Goal: Transaction & Acquisition: Book appointment/travel/reservation

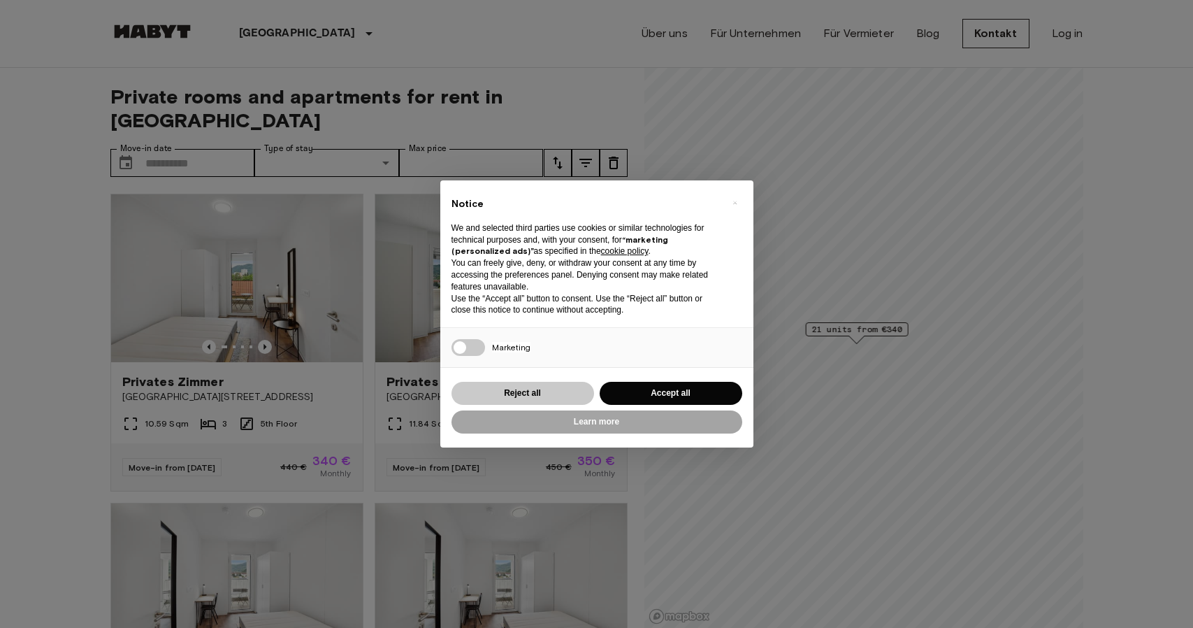
click at [572, 389] on button "Reject all" at bounding box center [522, 393] width 143 height 23
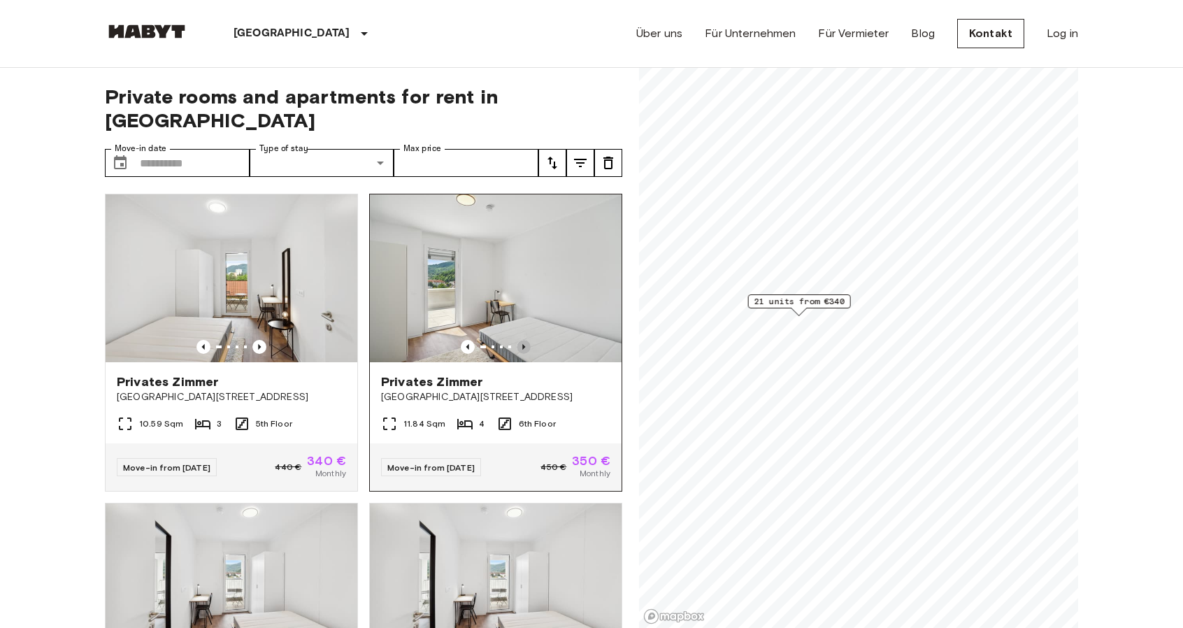
click at [518, 340] on icon "Previous image" at bounding box center [523, 347] width 14 height 14
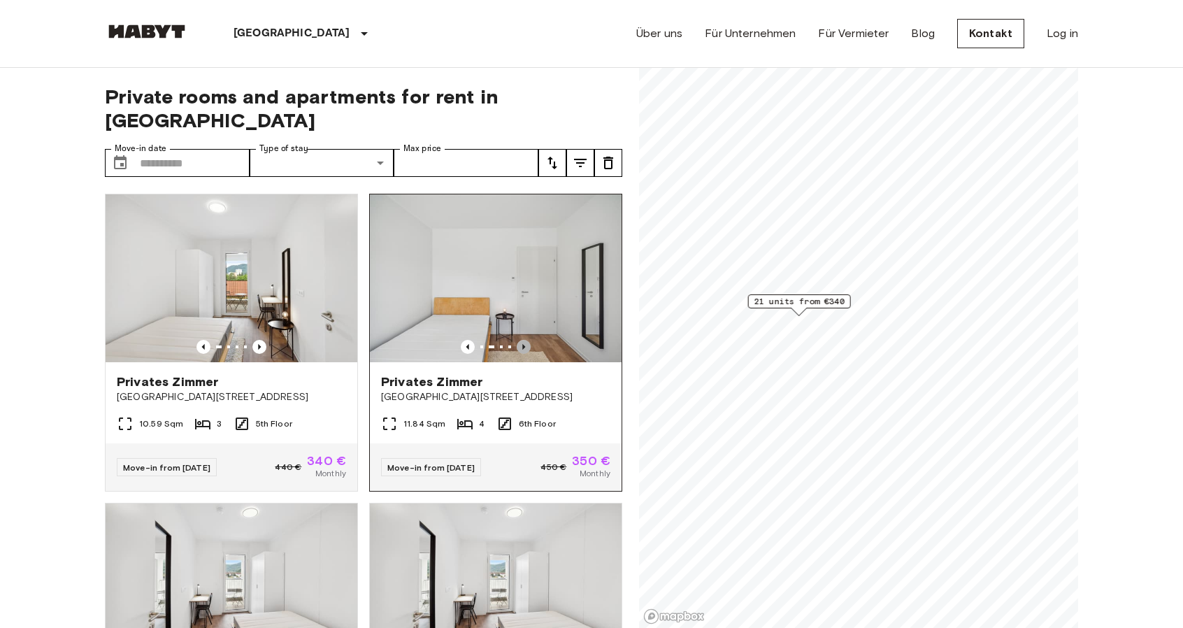
click at [518, 340] on icon "Previous image" at bounding box center [523, 347] width 14 height 14
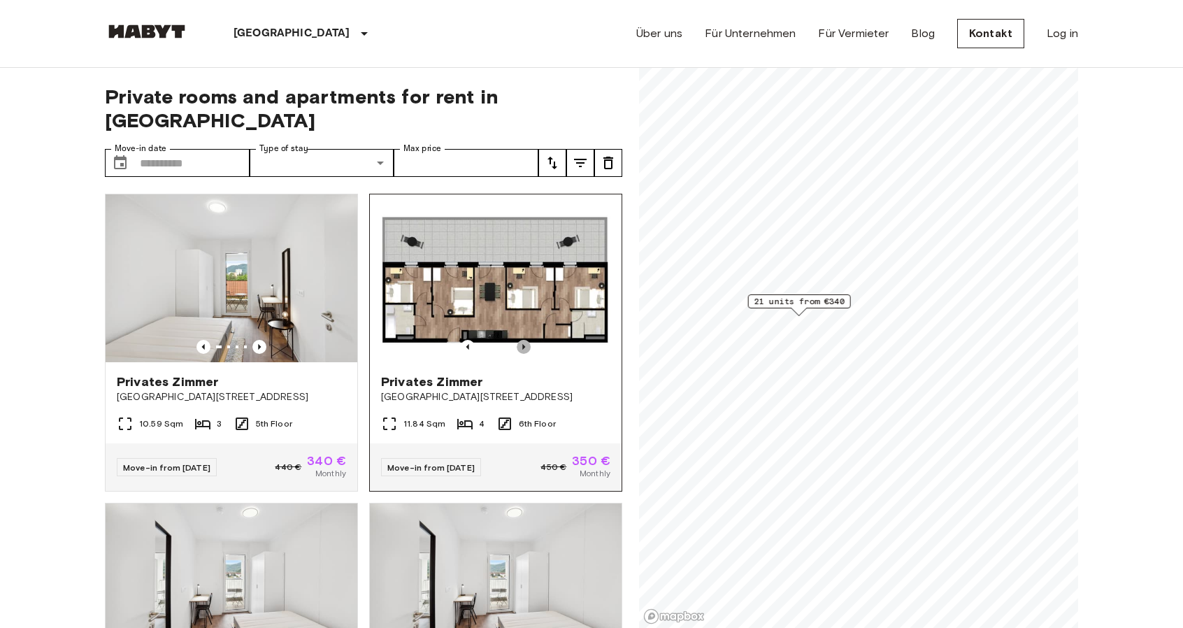
click at [518, 340] on icon "Previous image" at bounding box center [523, 347] width 14 height 14
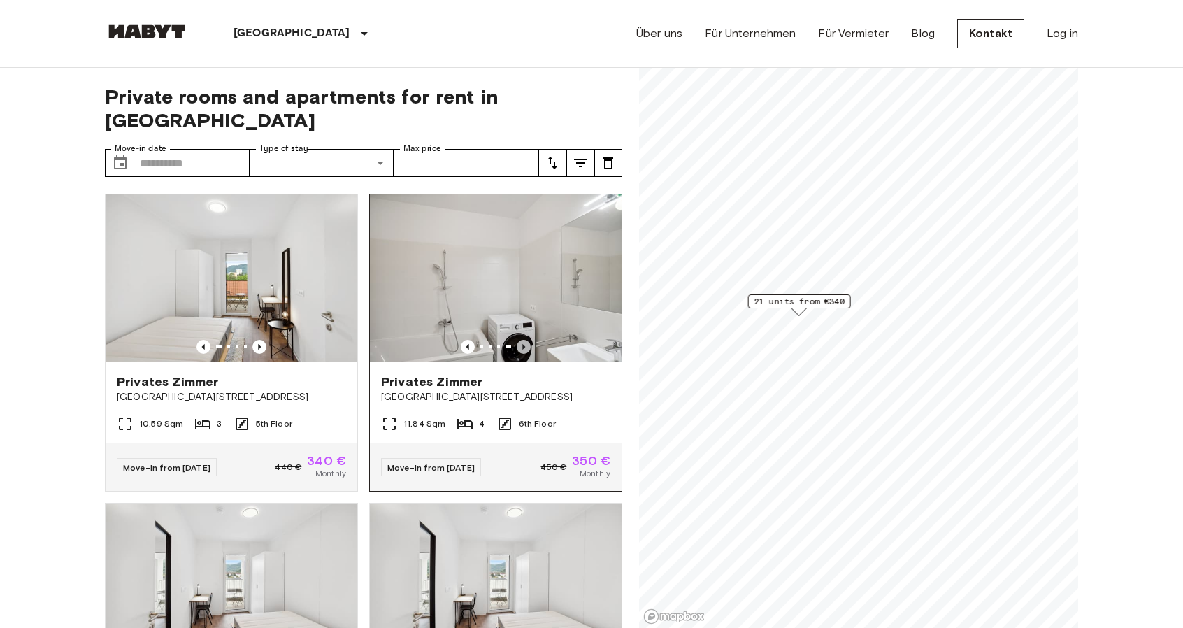
click at [518, 340] on icon "Previous image" at bounding box center [523, 347] width 14 height 14
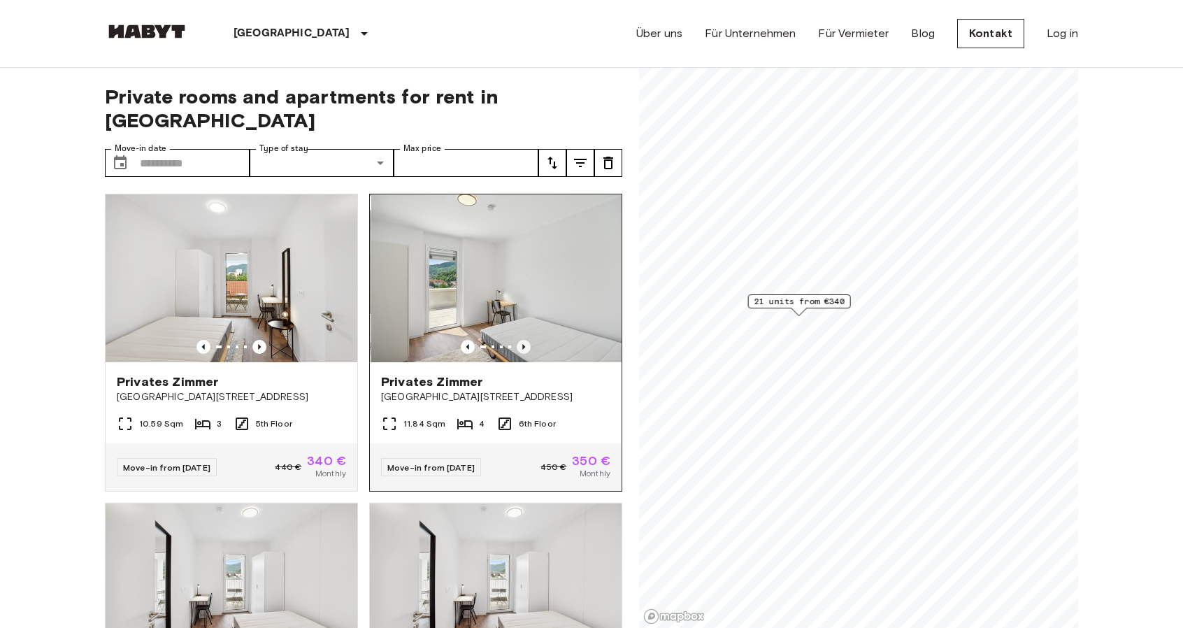
click at [518, 340] on icon "Previous image" at bounding box center [523, 347] width 14 height 14
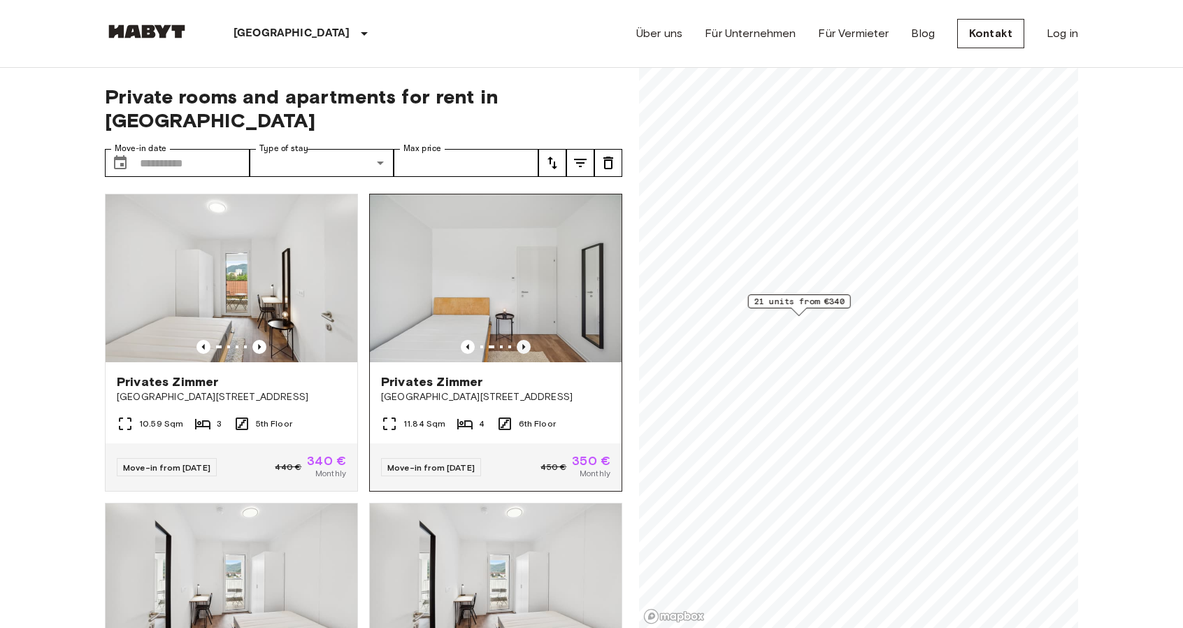
click at [518, 340] on icon "Previous image" at bounding box center [523, 347] width 14 height 14
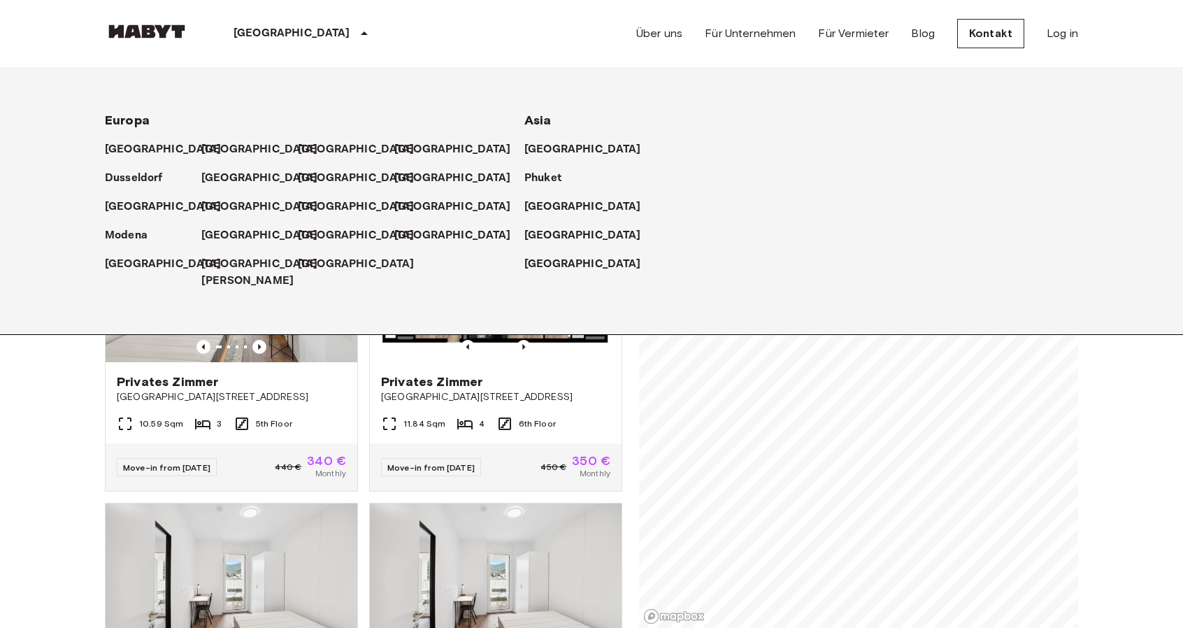
click at [263, 43] on div "[GEOGRAPHIC_DATA]" at bounding box center [303, 33] width 229 height 67
click at [215, 147] on p "[GEOGRAPHIC_DATA]" at bounding box center [262, 149] width 117 height 17
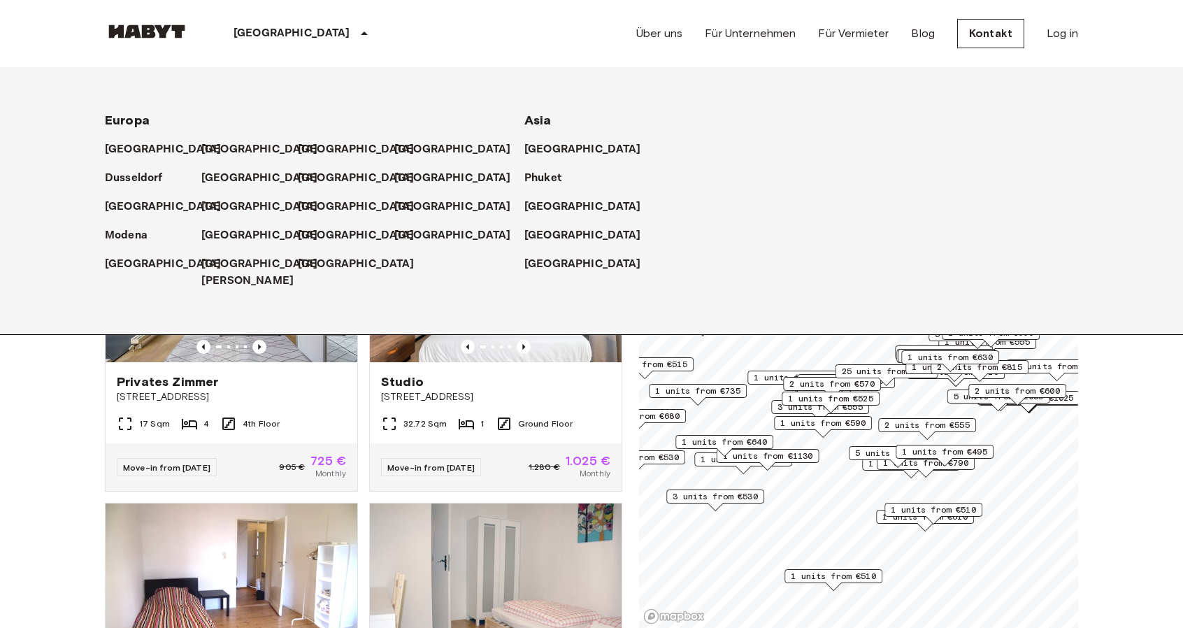
click at [356, 31] on icon at bounding box center [364, 33] width 17 height 17
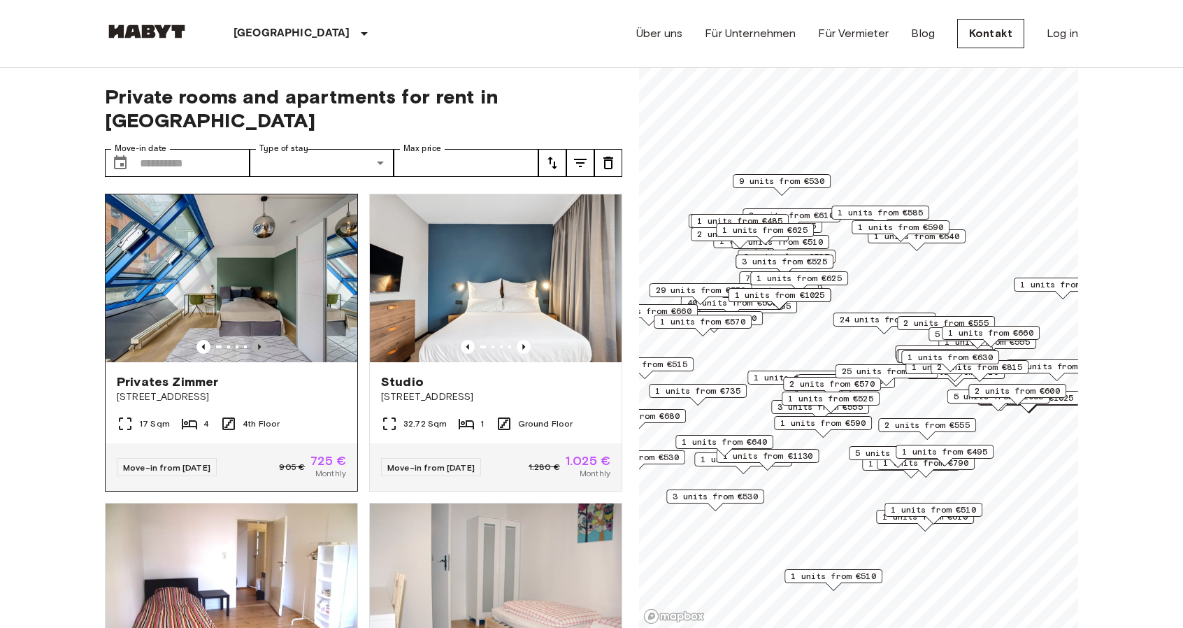
click at [258, 344] on icon "Previous image" at bounding box center [259, 347] width 3 height 6
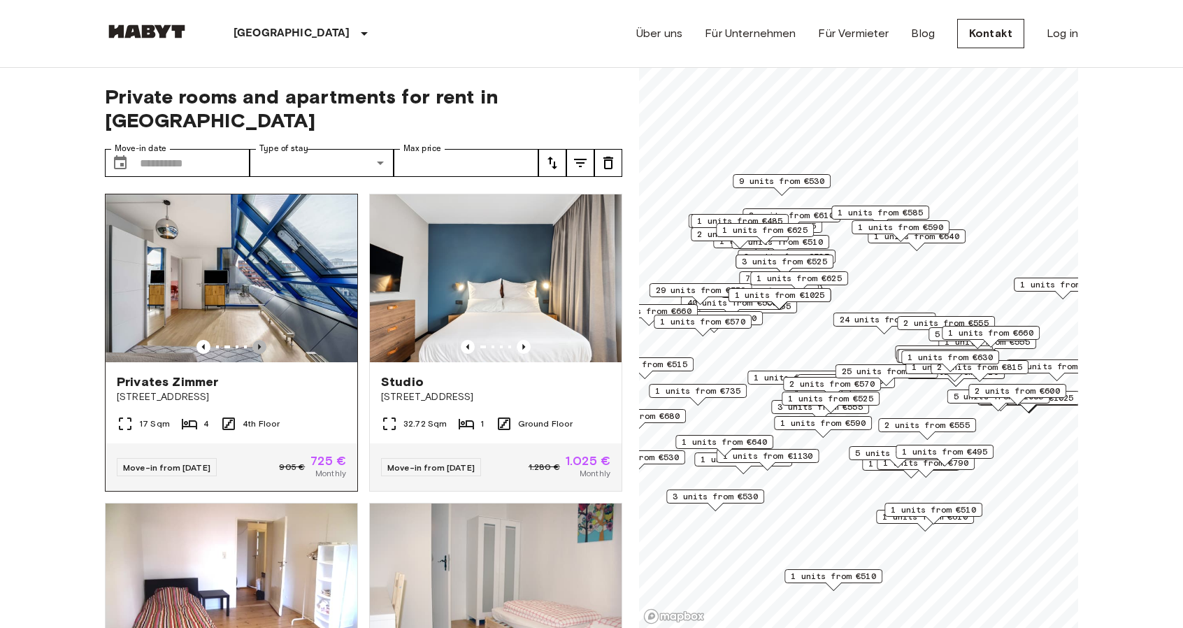
click at [258, 344] on icon "Previous image" at bounding box center [259, 347] width 3 height 6
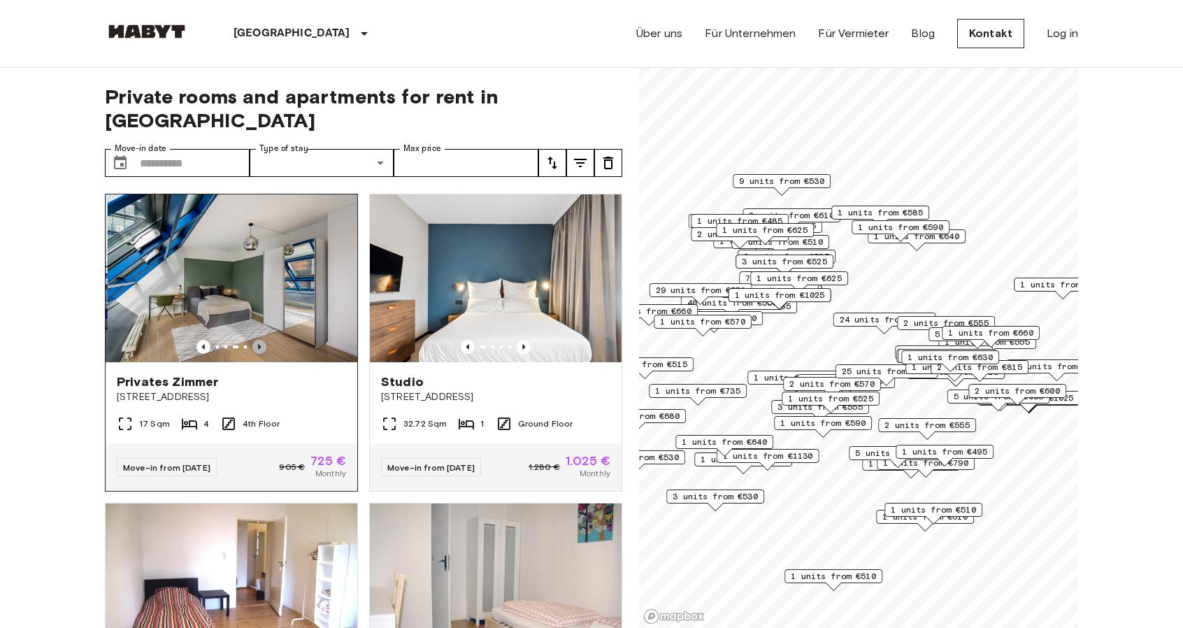
click at [258, 344] on icon "Previous image" at bounding box center [259, 347] width 3 height 6
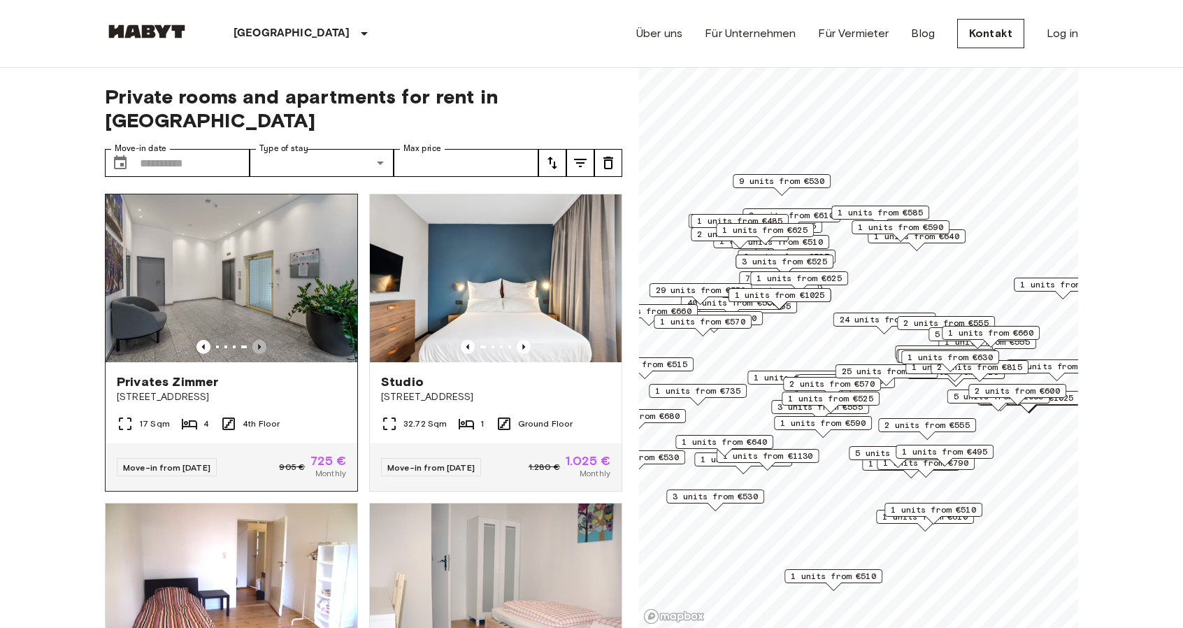
click at [258, 344] on icon "Previous image" at bounding box center [259, 347] width 3 height 6
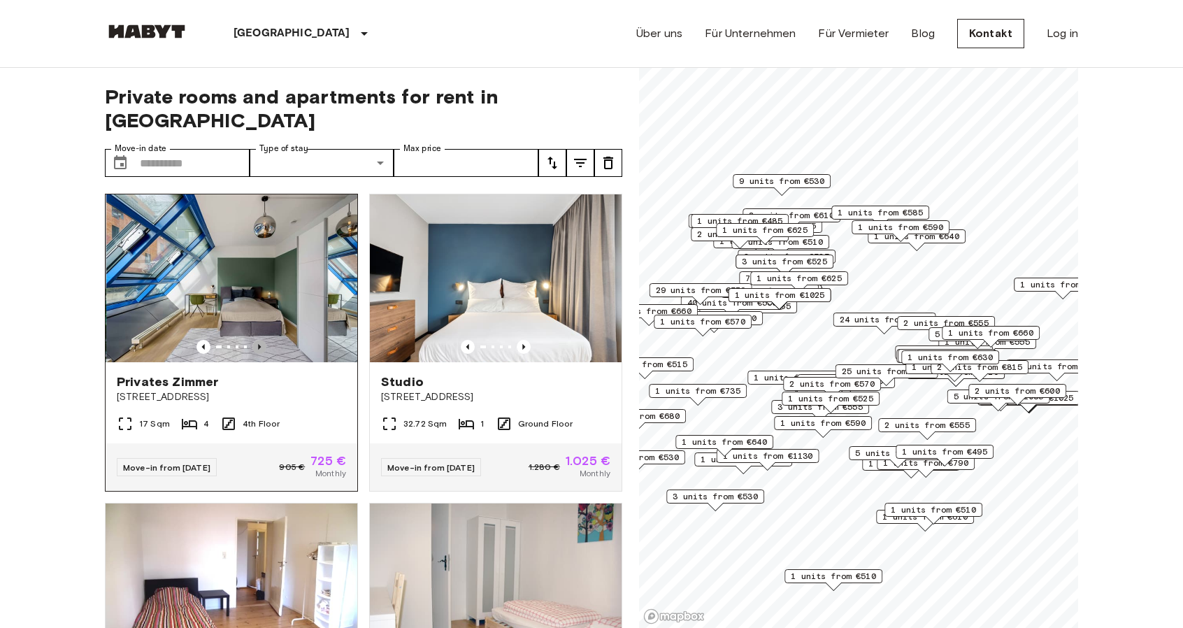
click at [258, 344] on icon "Previous image" at bounding box center [259, 347] width 3 height 6
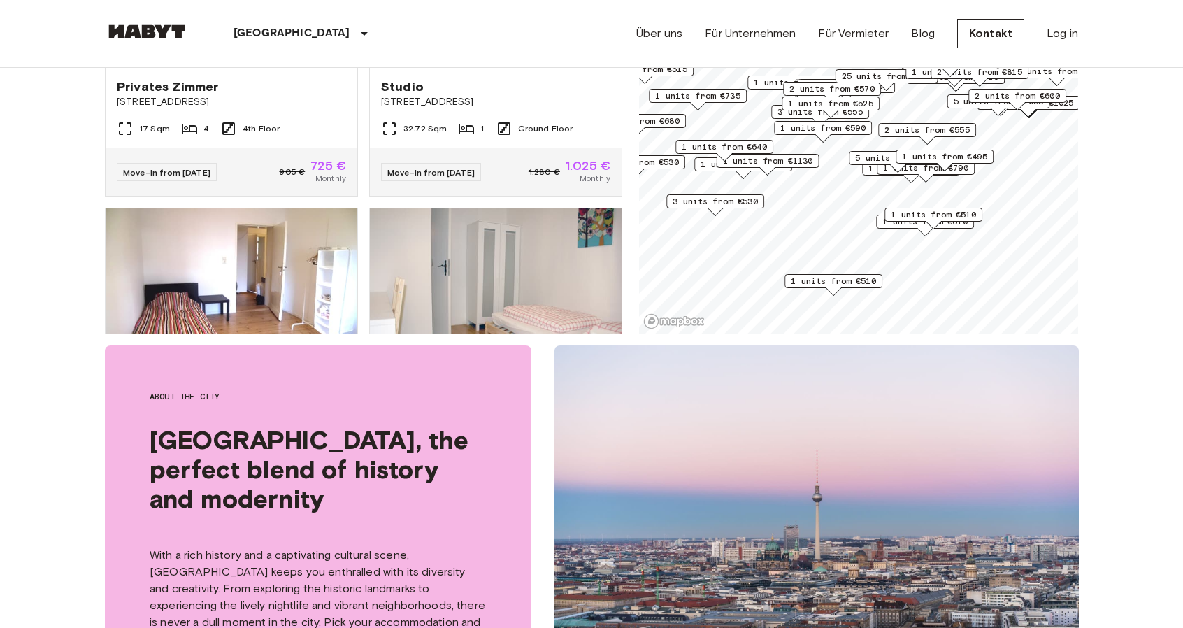
scroll to position [265, 0]
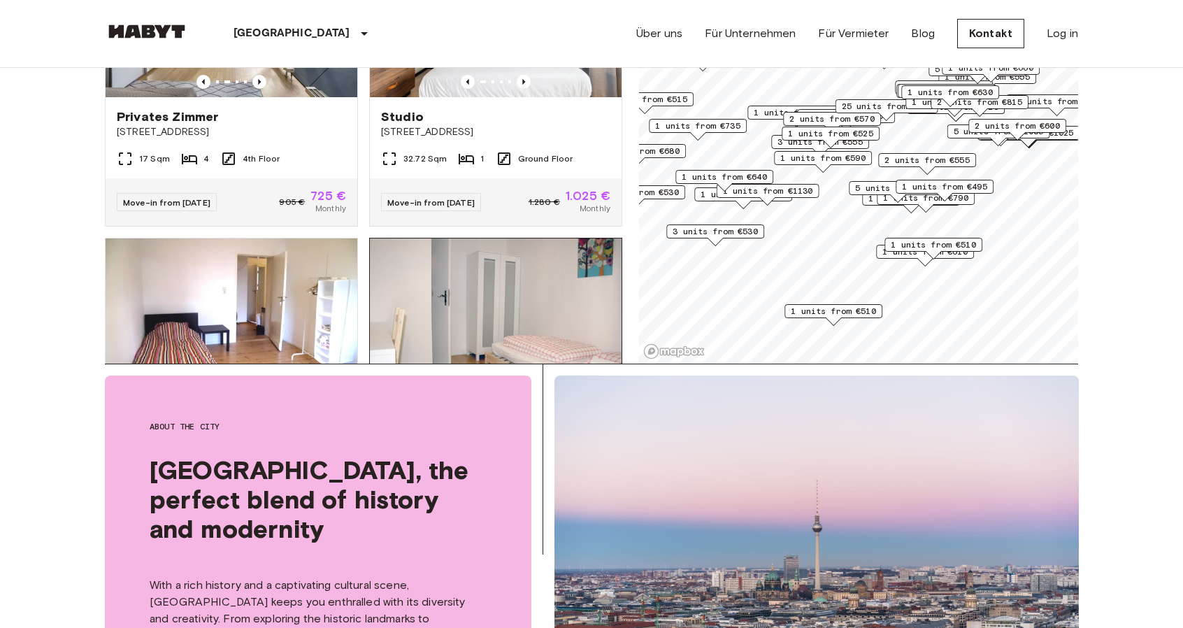
click at [530, 305] on img at bounding box center [496, 322] width 252 height 168
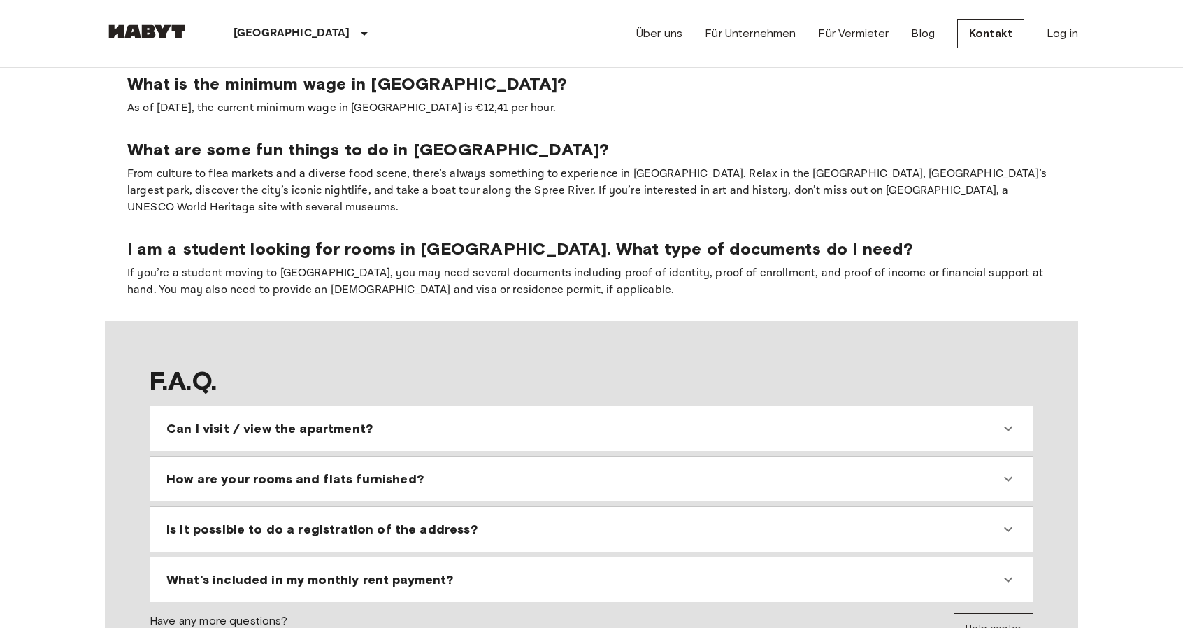
scroll to position [1145, 0]
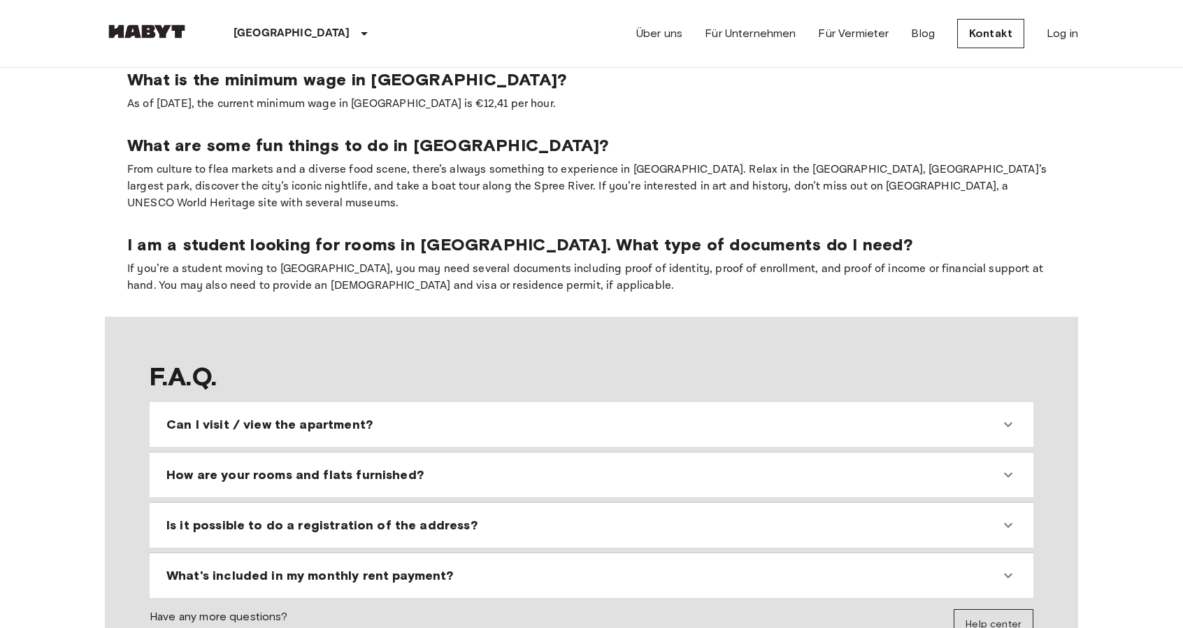
click at [677, 407] on div "Can I visit / view the apartment?" at bounding box center [591, 424] width 872 height 34
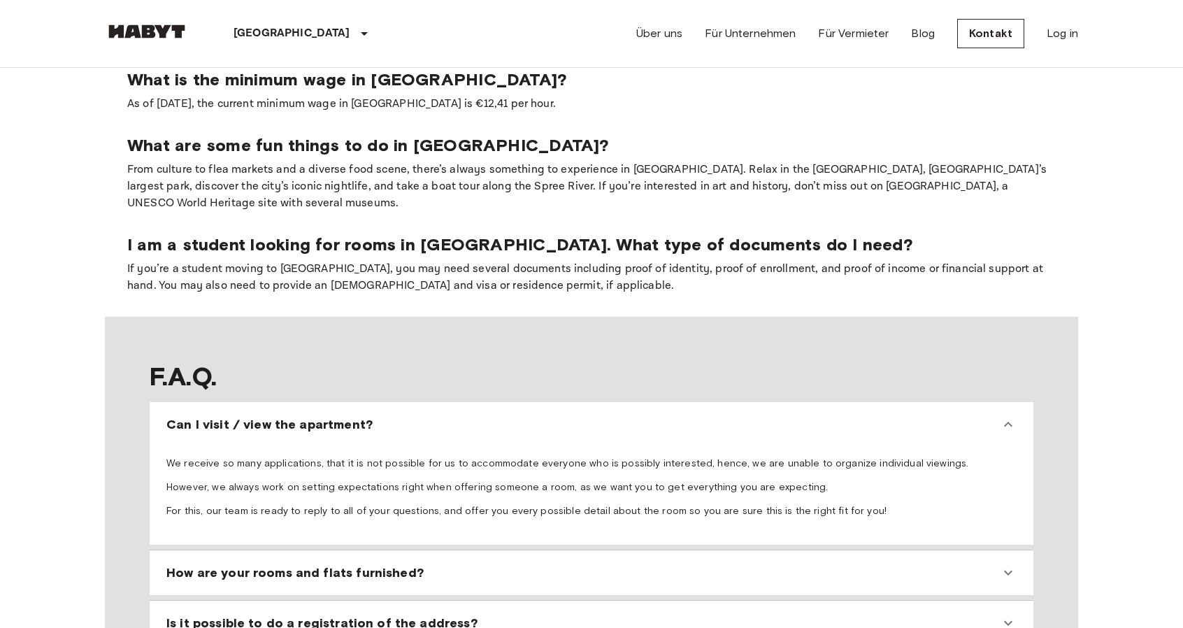
click at [333, 556] on div "How are your rooms and flats furnished?" at bounding box center [591, 573] width 872 height 34
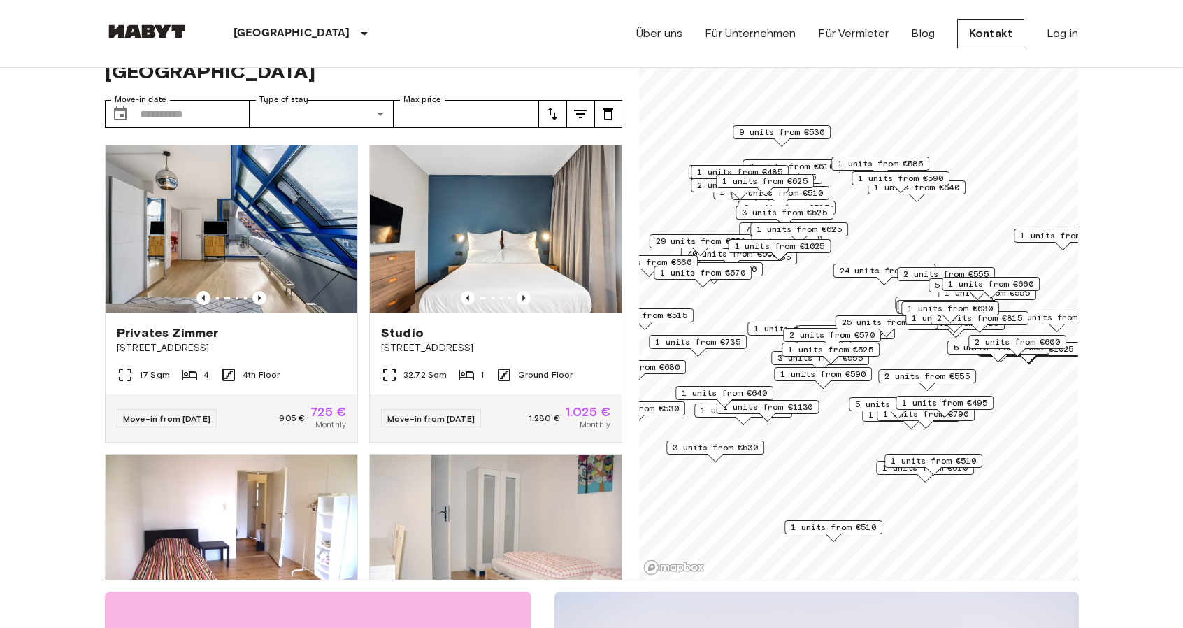
scroll to position [46, 0]
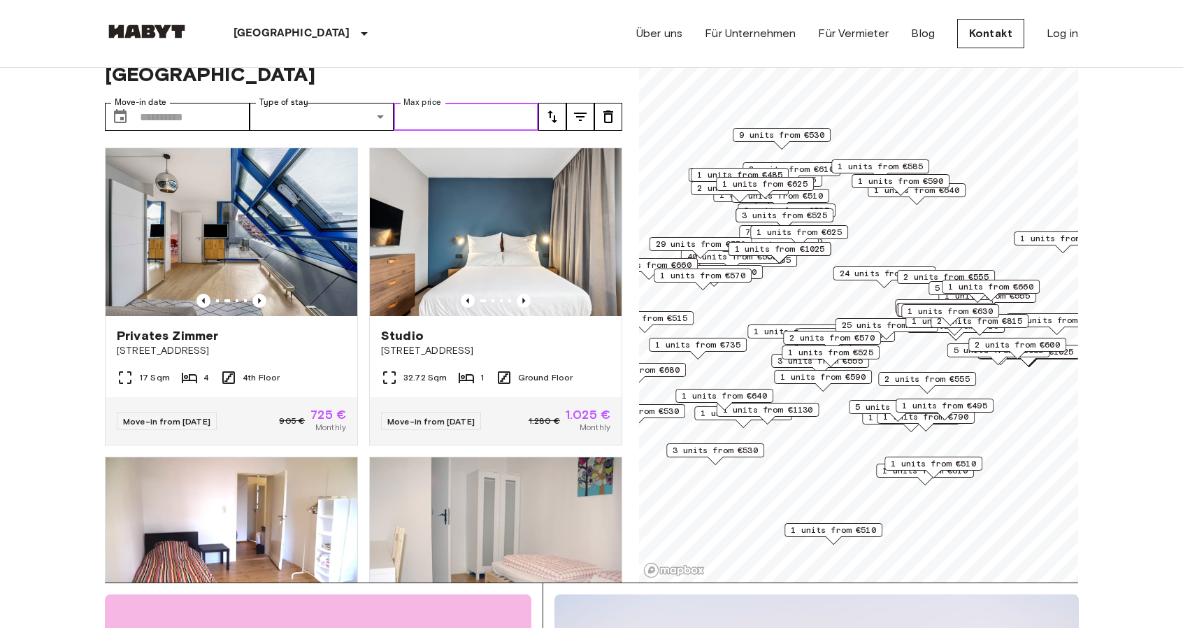
click at [422, 103] on input "Max price" at bounding box center [465, 117] width 145 height 28
type input "***"
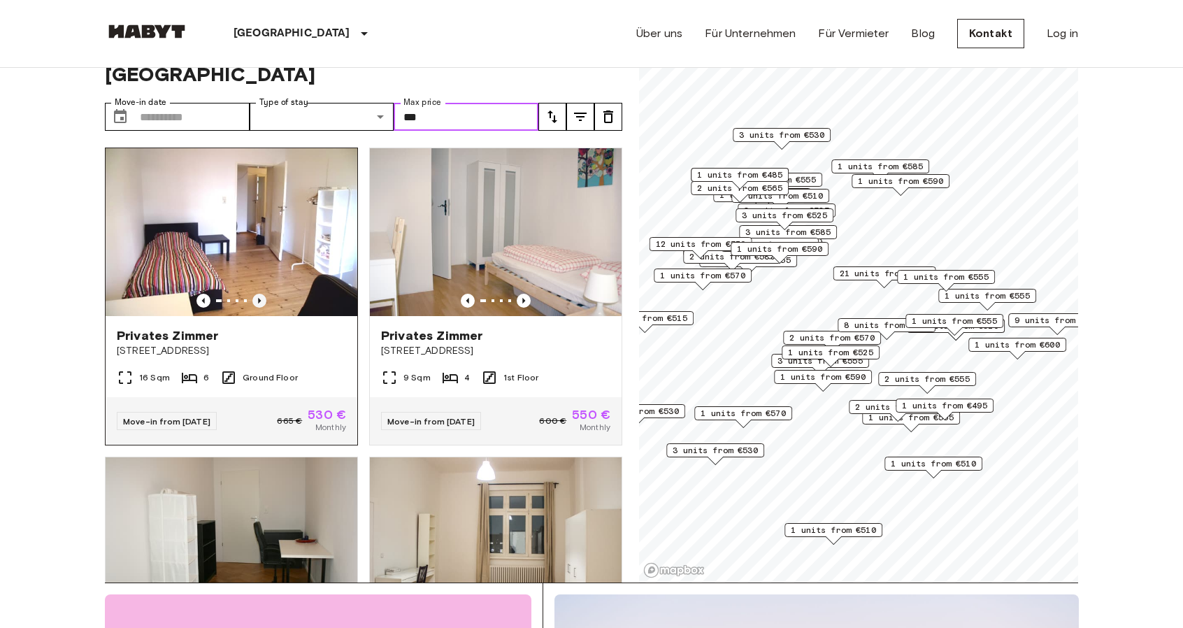
click at [252, 294] on icon "Previous image" at bounding box center [259, 301] width 14 height 14
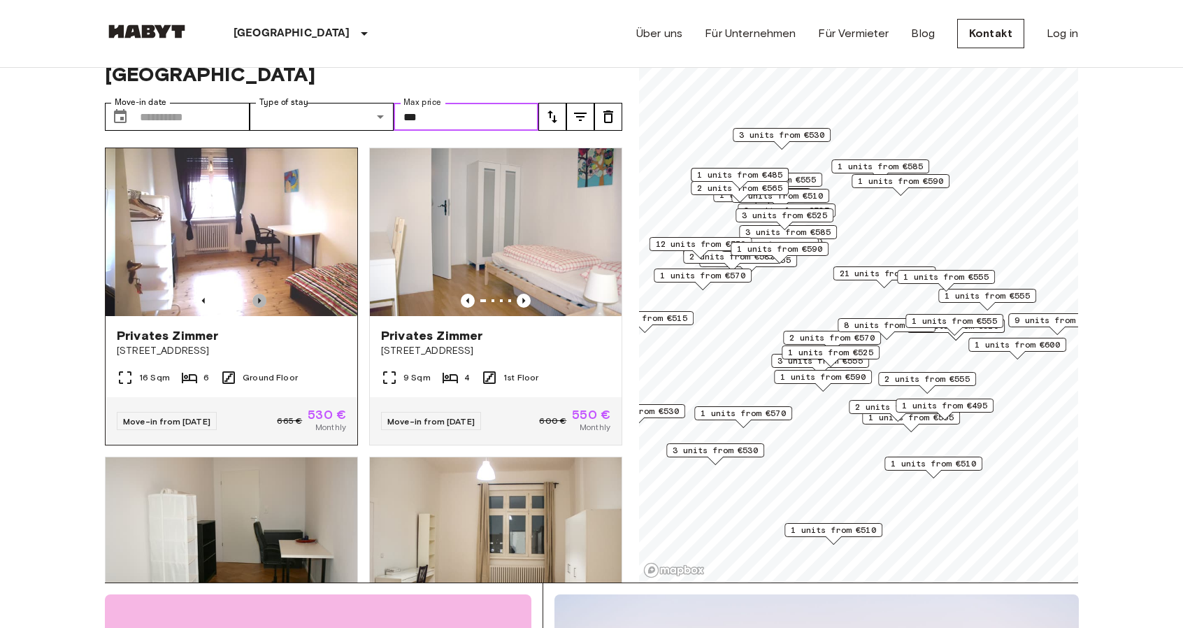
click at [252, 294] on icon "Previous image" at bounding box center [259, 301] width 14 height 14
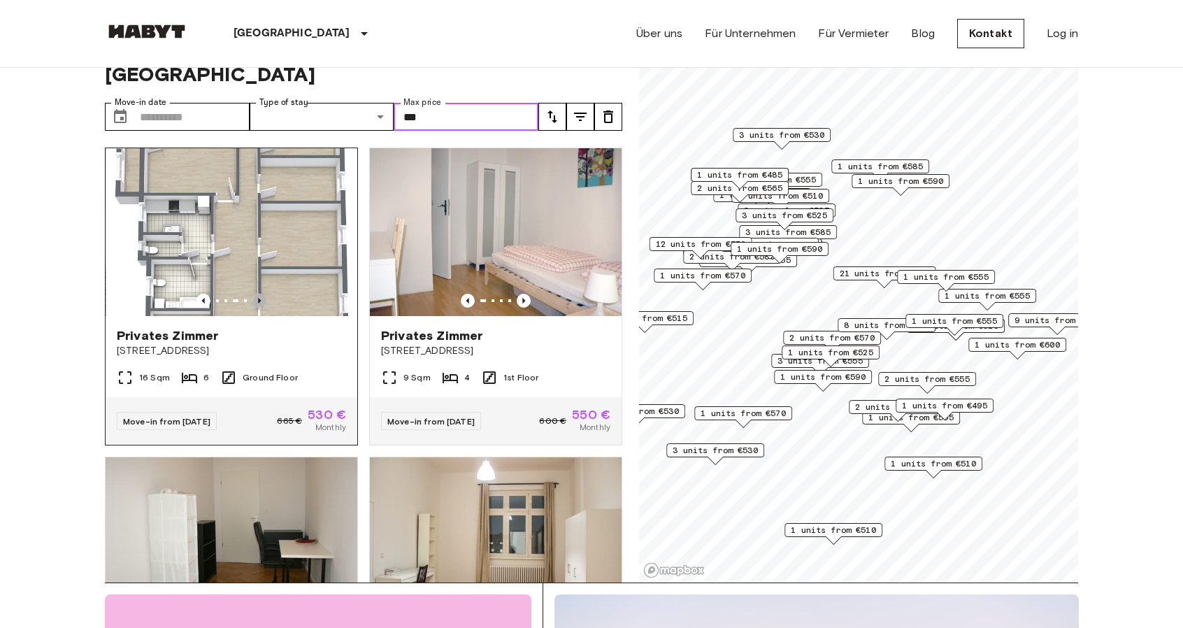
click at [252, 294] on icon "Previous image" at bounding box center [259, 301] width 14 height 14
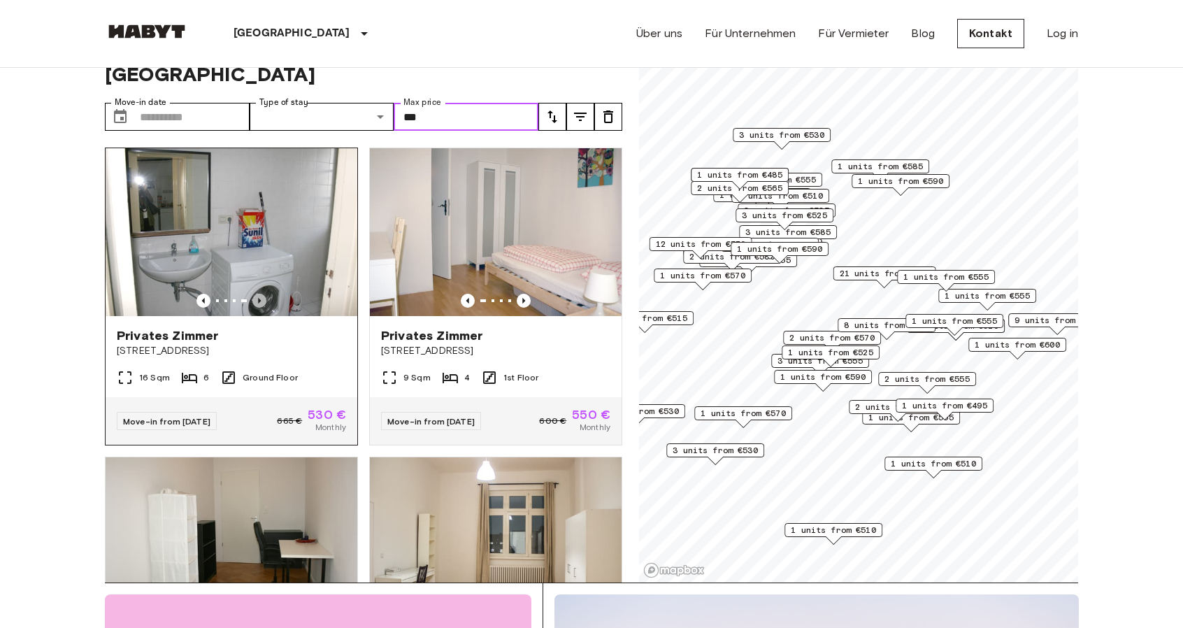
click at [252, 294] on icon "Previous image" at bounding box center [259, 301] width 14 height 14
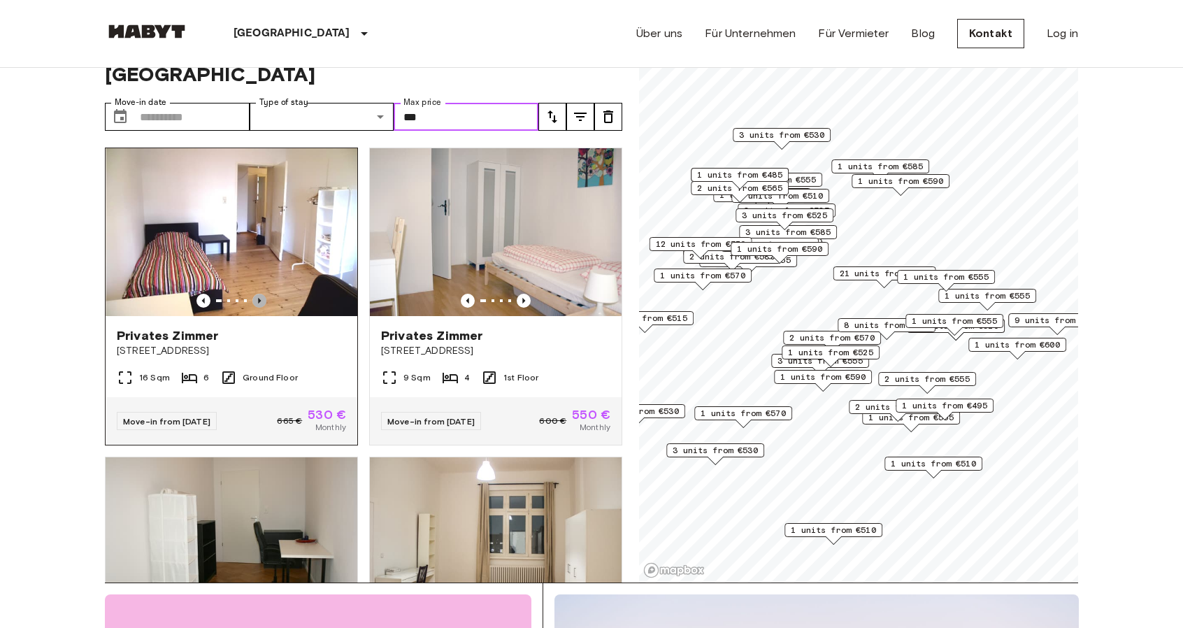
click at [252, 294] on icon "Previous image" at bounding box center [259, 301] width 14 height 14
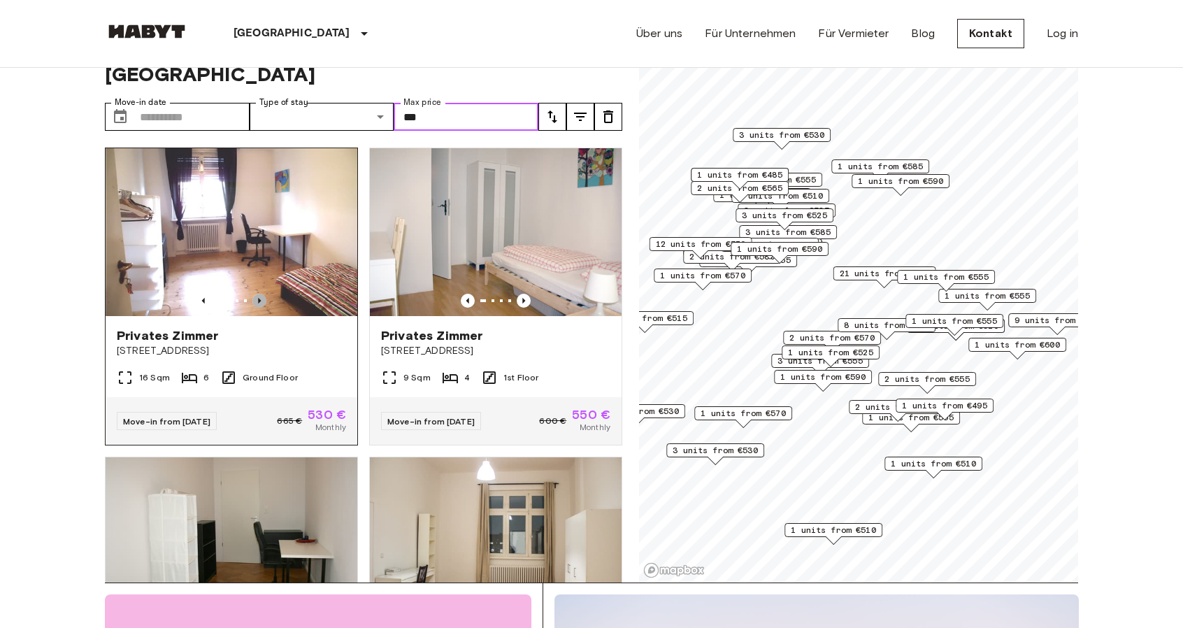
click at [252, 294] on icon "Previous image" at bounding box center [259, 301] width 14 height 14
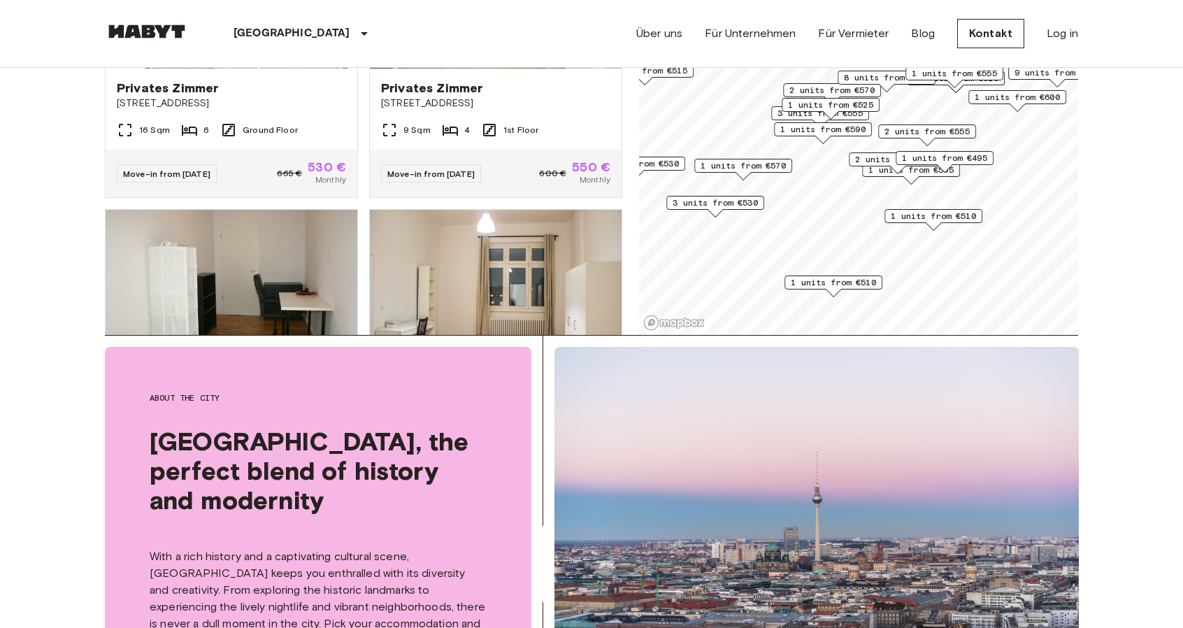
scroll to position [287, 0]
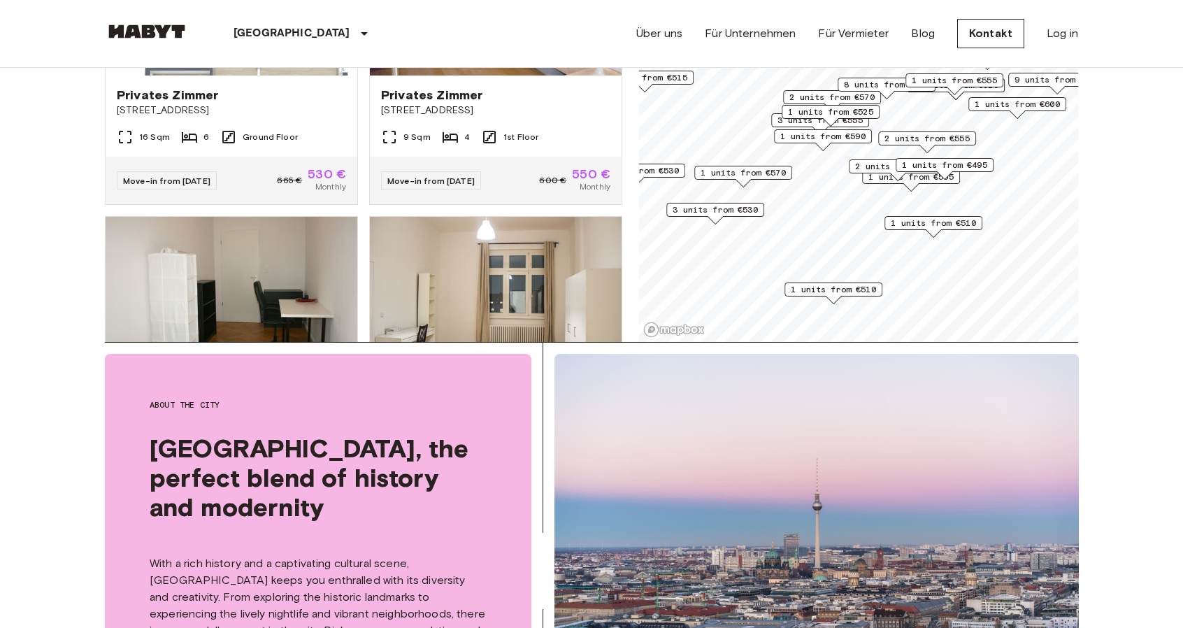
click at [621, 339] on div "Privates Zimmer Cunostraße 70 16 Sqm 6 Ground Floor Move-in from 18 Aug 25 665 …" at bounding box center [358, 119] width 528 height 446
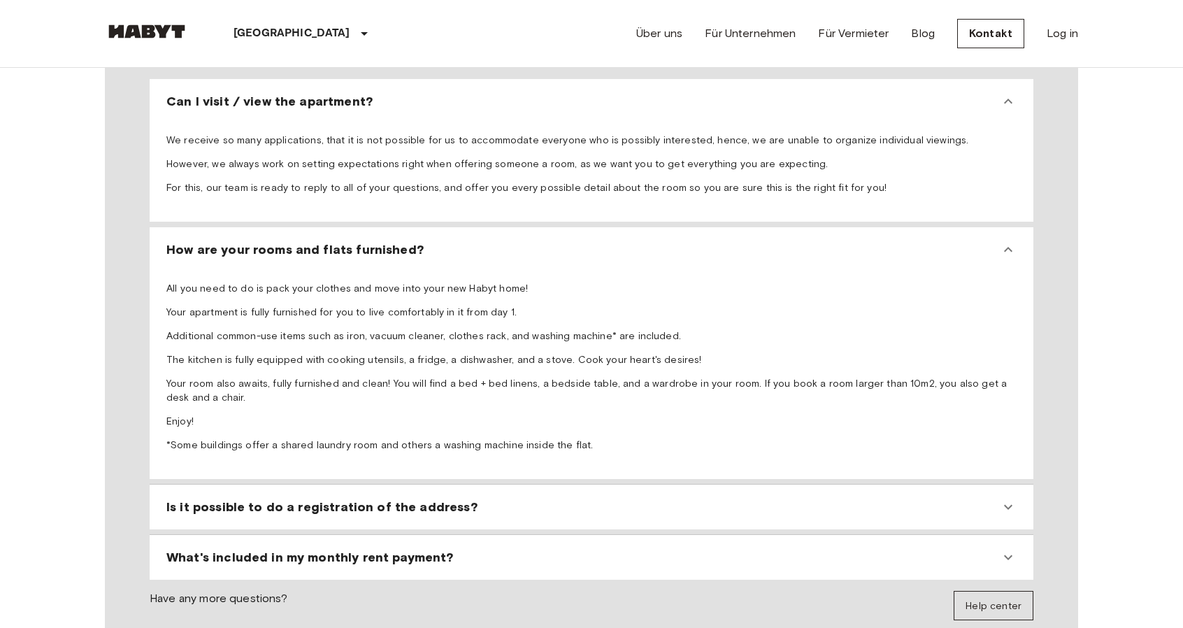
scroll to position [0, 0]
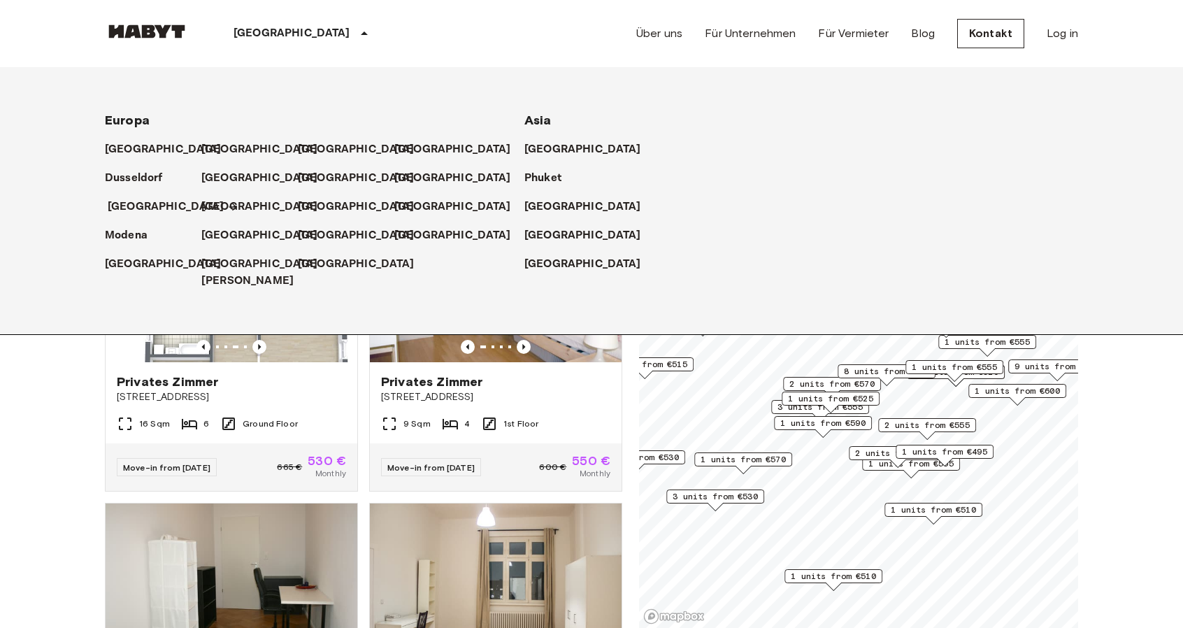
click at [133, 211] on p "[GEOGRAPHIC_DATA]" at bounding box center [166, 206] width 117 height 17
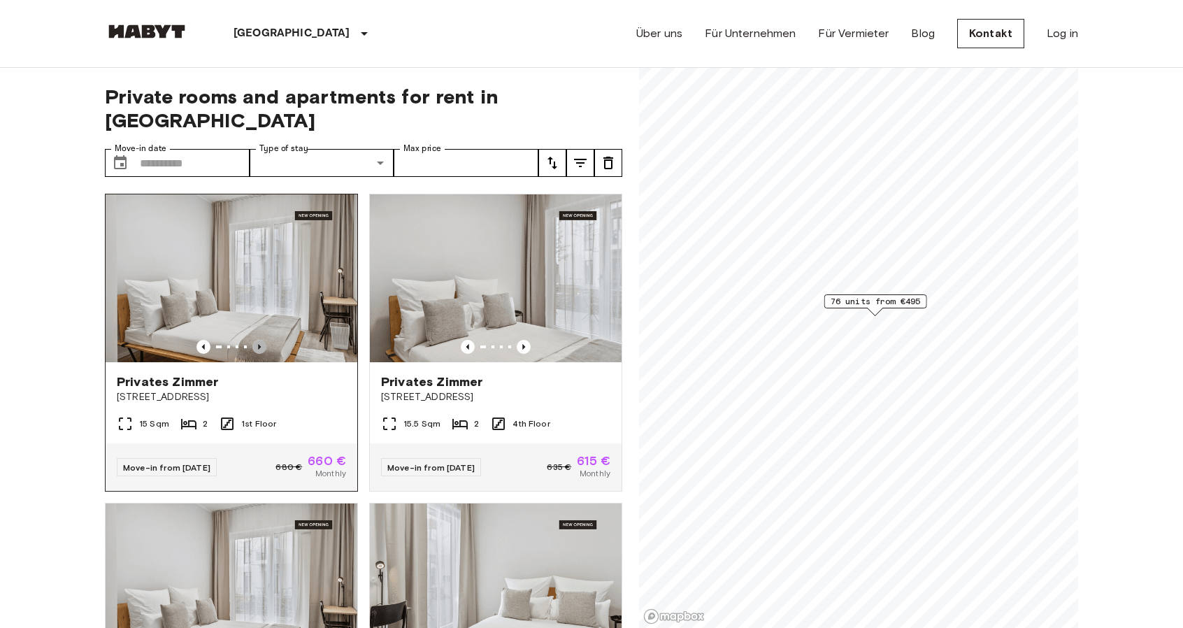
click at [254, 340] on icon "Previous image" at bounding box center [259, 347] width 14 height 14
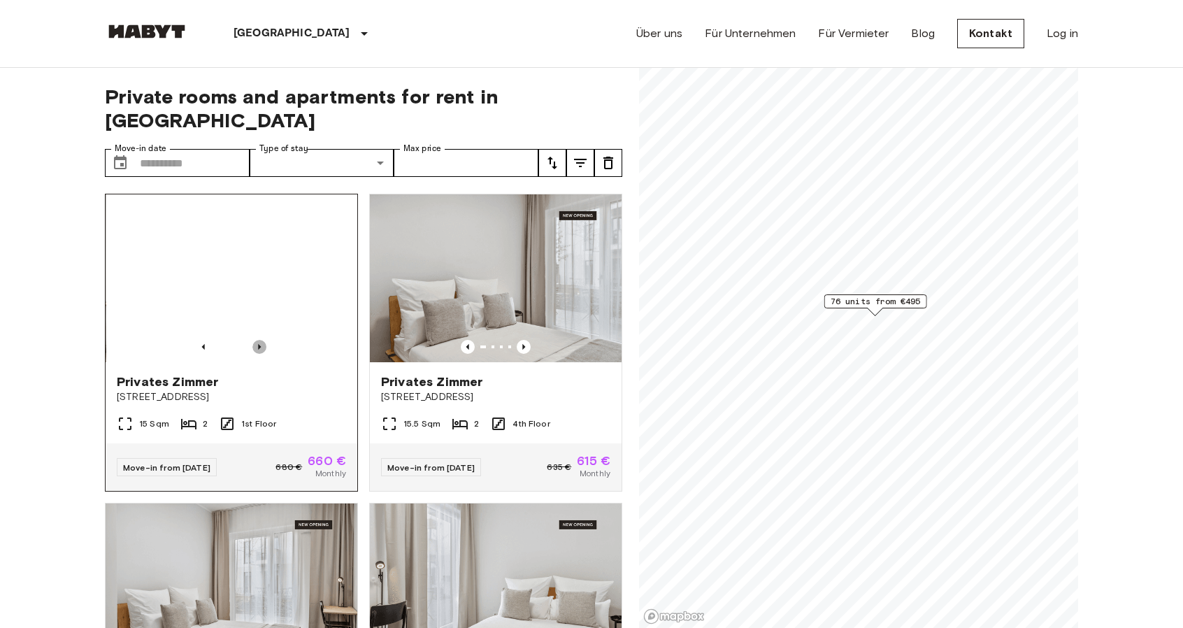
click at [254, 340] on icon "Previous image" at bounding box center [259, 347] width 14 height 14
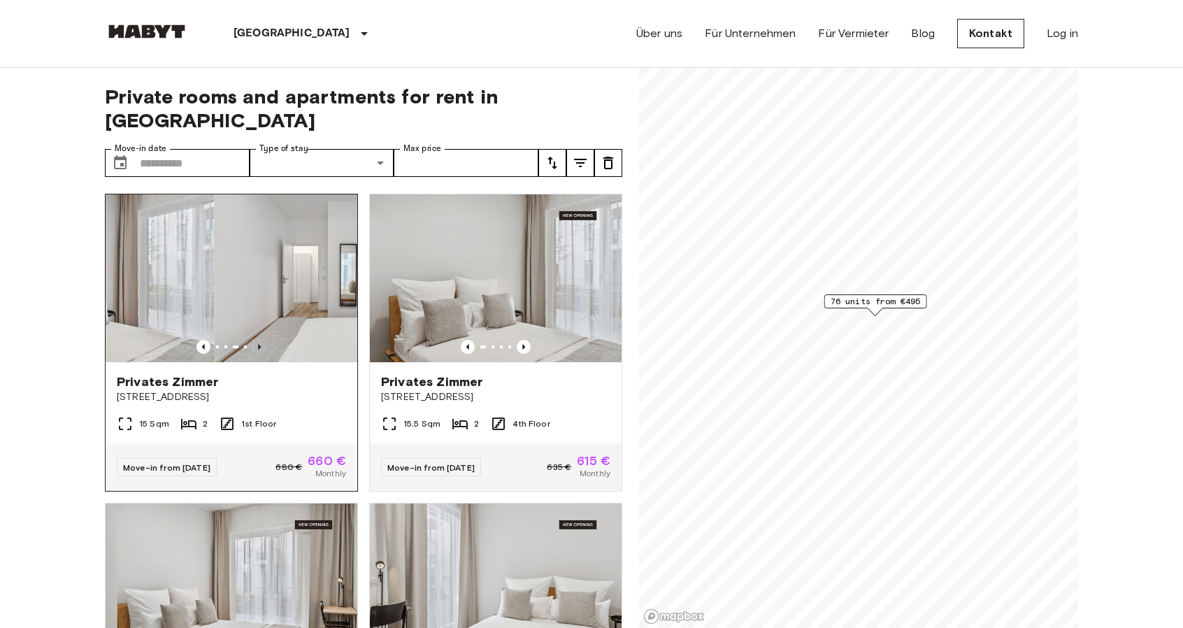
click at [254, 340] on icon "Previous image" at bounding box center [259, 347] width 14 height 14
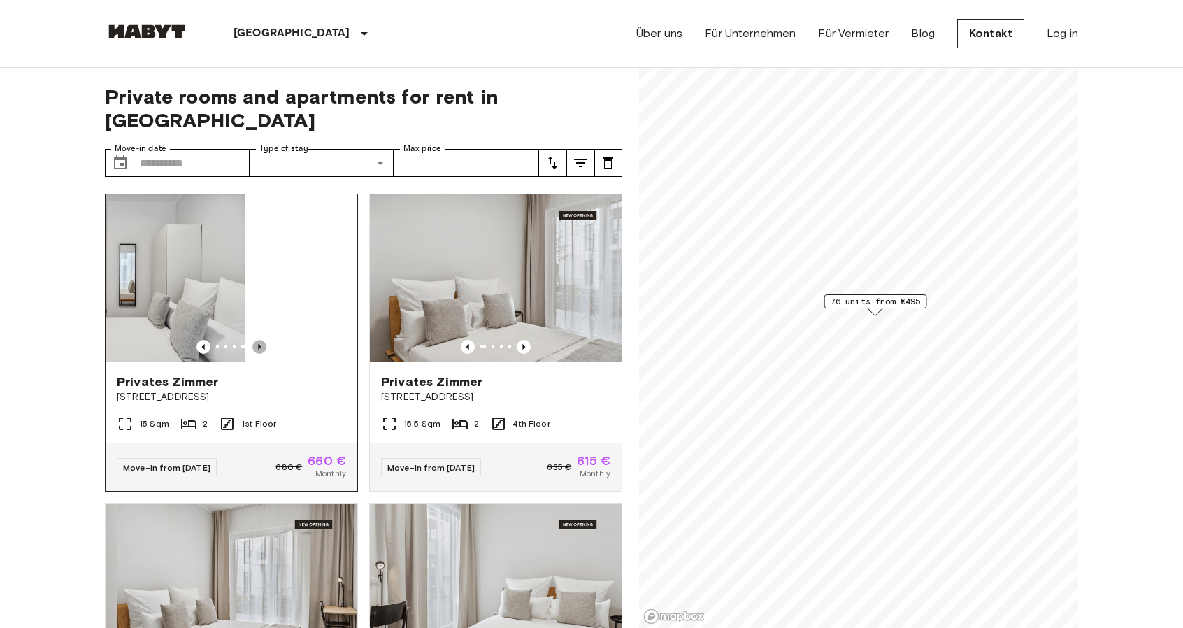
click at [254, 340] on icon "Previous image" at bounding box center [259, 347] width 14 height 14
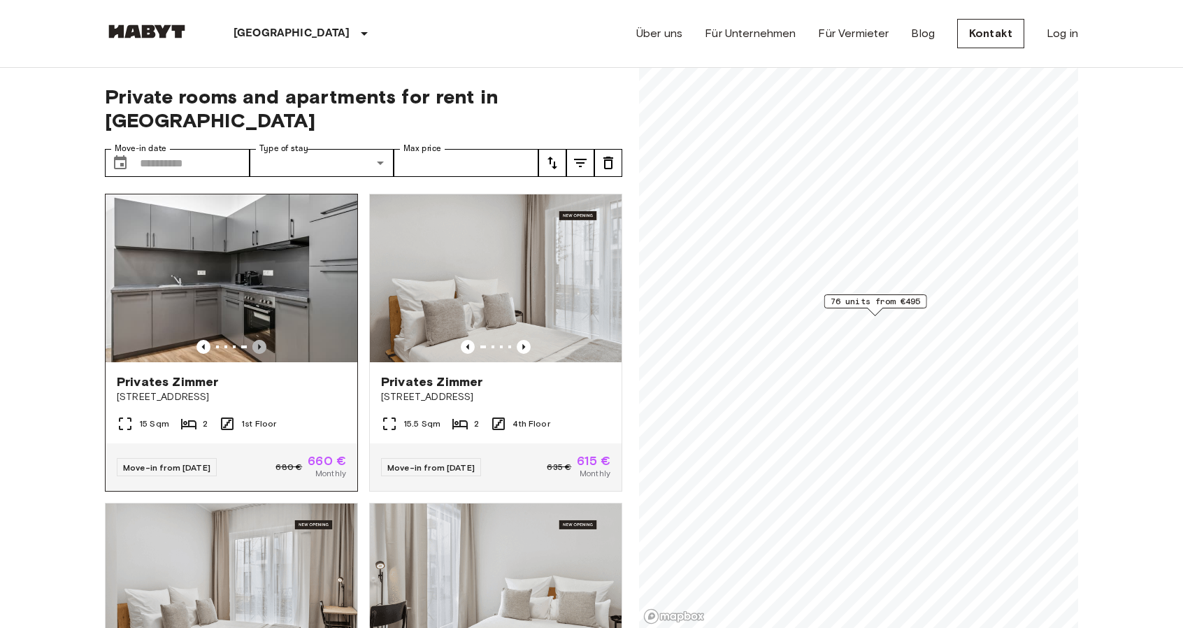
click at [254, 340] on icon "Previous image" at bounding box center [259, 347] width 14 height 14
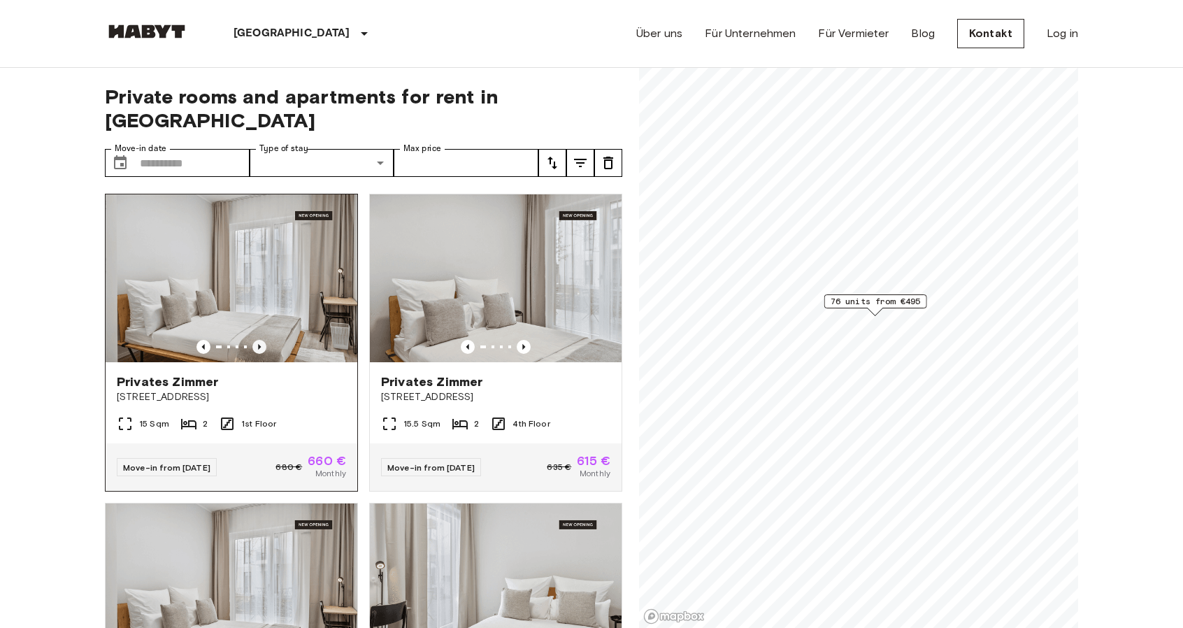
click at [254, 340] on icon "Previous image" at bounding box center [259, 347] width 14 height 14
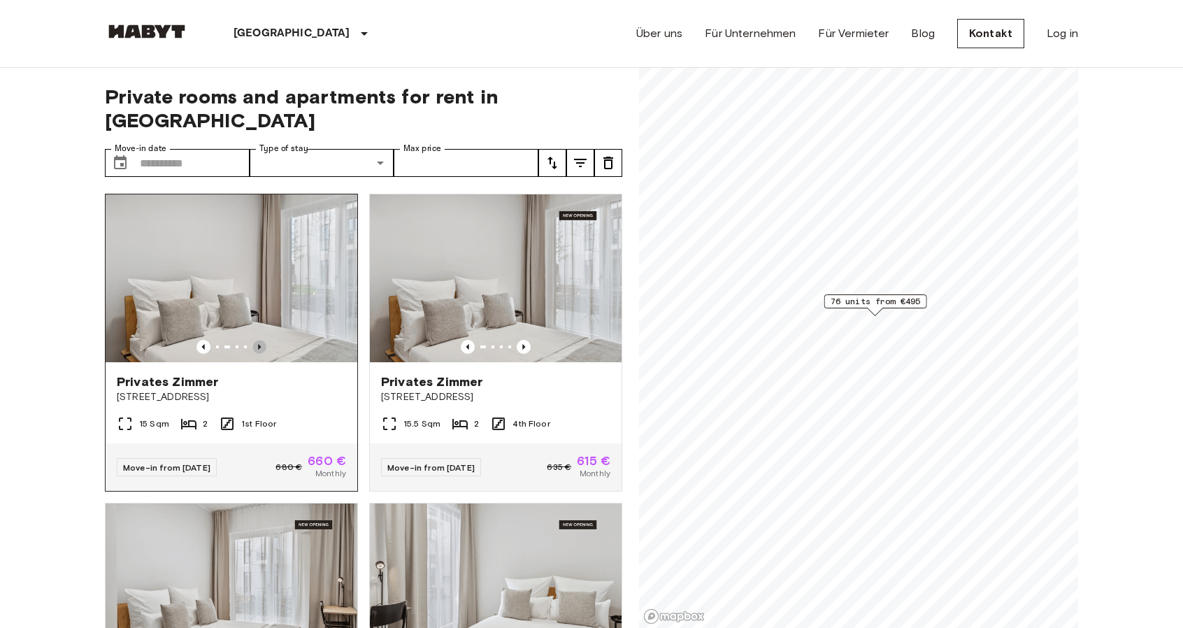
click at [254, 340] on icon "Previous image" at bounding box center [259, 347] width 14 height 14
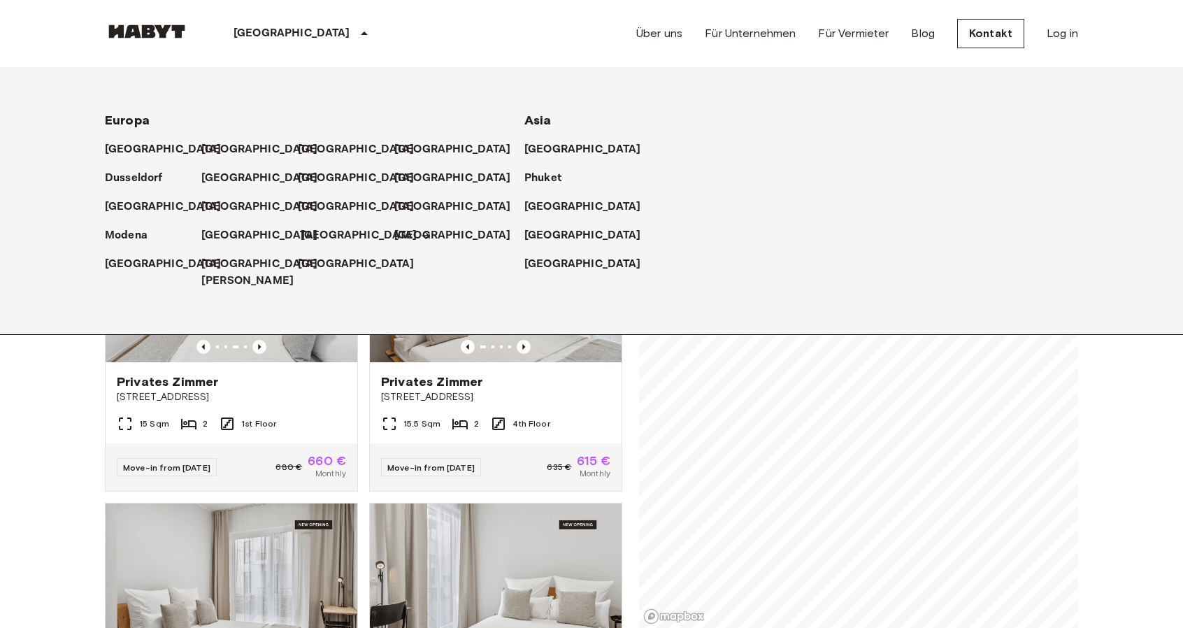
click at [308, 236] on p "[GEOGRAPHIC_DATA]" at bounding box center [359, 235] width 117 height 17
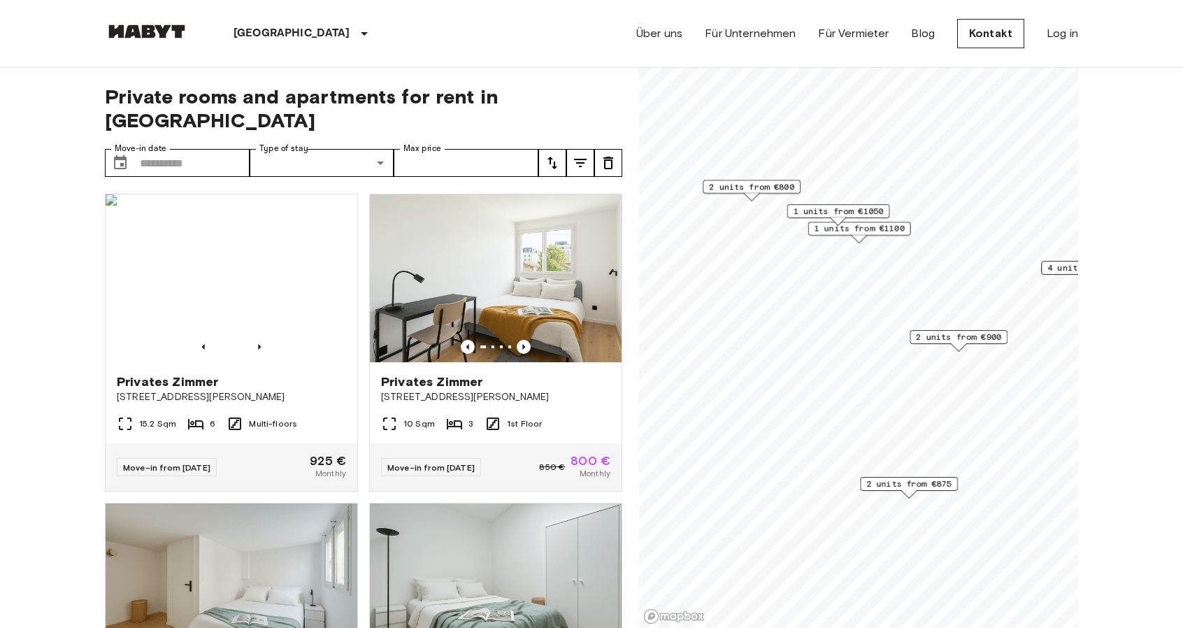
click at [159, 21] on div "Paris Europa Amsterdam Berlin Brüssel Köln Dusseldorf Frankfurt Graz Hamburg Le…" at bounding box center [261, 33] width 312 height 67
click at [156, 29] on img at bounding box center [147, 31] width 84 height 14
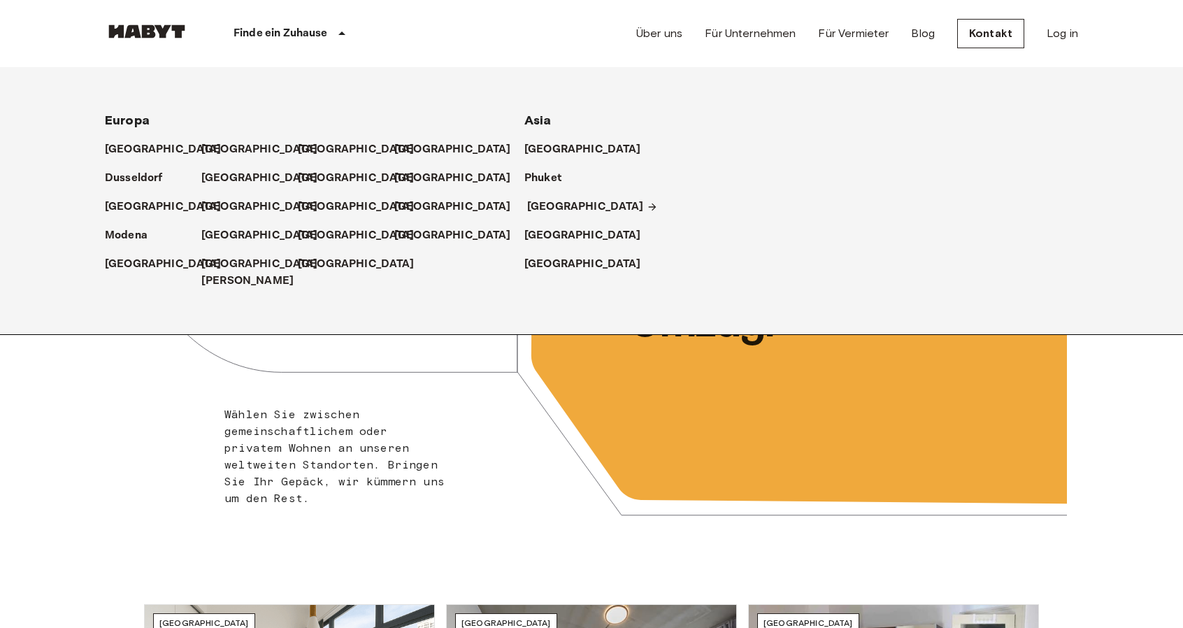
click at [529, 213] on p "[GEOGRAPHIC_DATA]" at bounding box center [585, 206] width 117 height 17
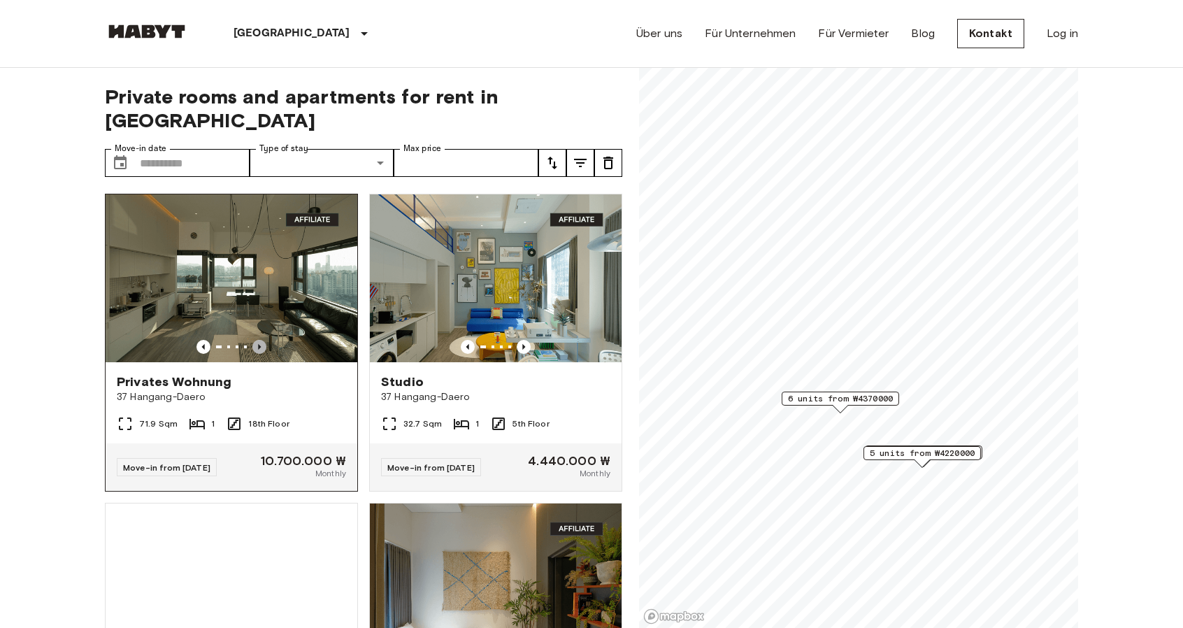
click at [260, 340] on icon "Previous image" at bounding box center [259, 347] width 14 height 14
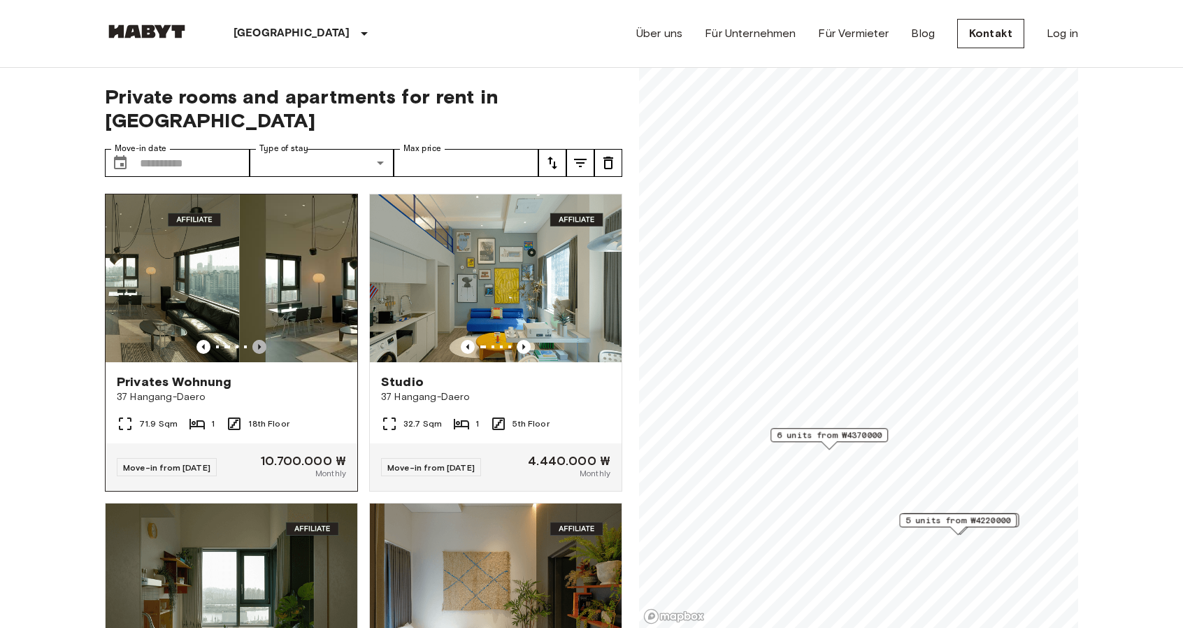
click at [260, 340] on icon "Previous image" at bounding box center [259, 347] width 14 height 14
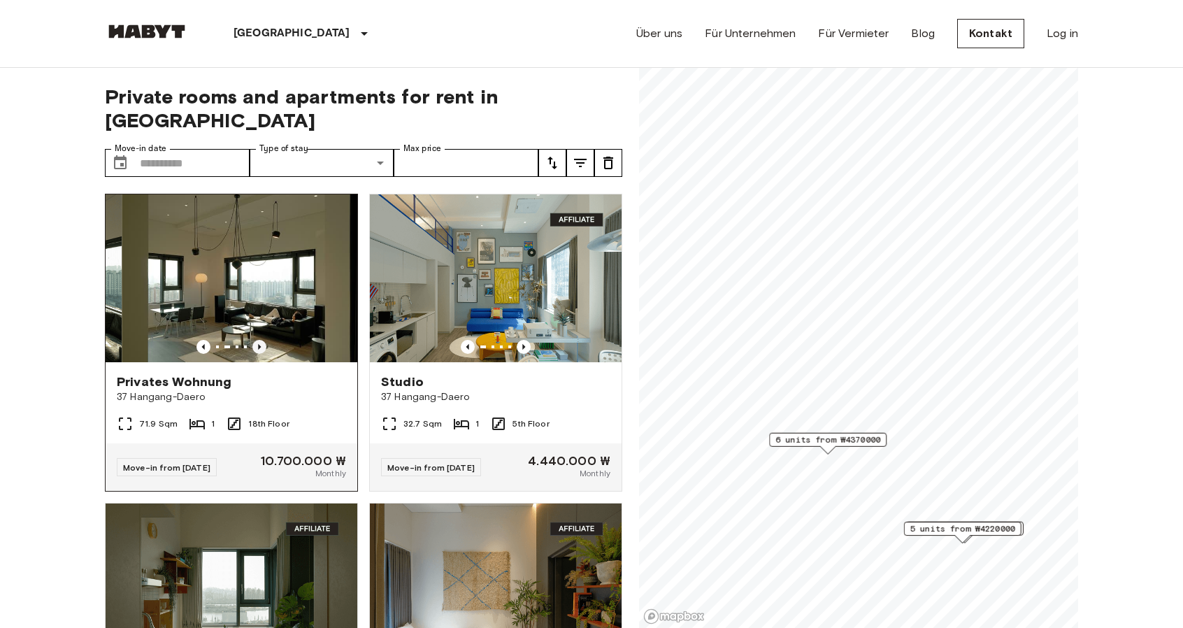
click at [260, 340] on icon "Previous image" at bounding box center [259, 347] width 14 height 14
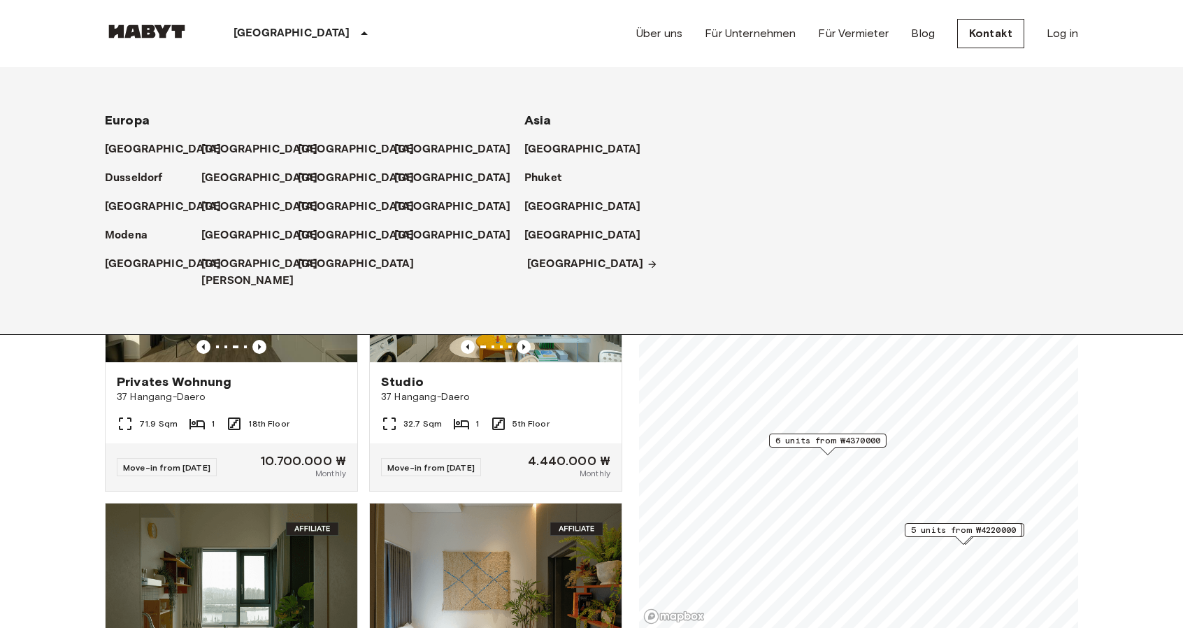
click at [545, 269] on p "[GEOGRAPHIC_DATA]" at bounding box center [585, 264] width 117 height 17
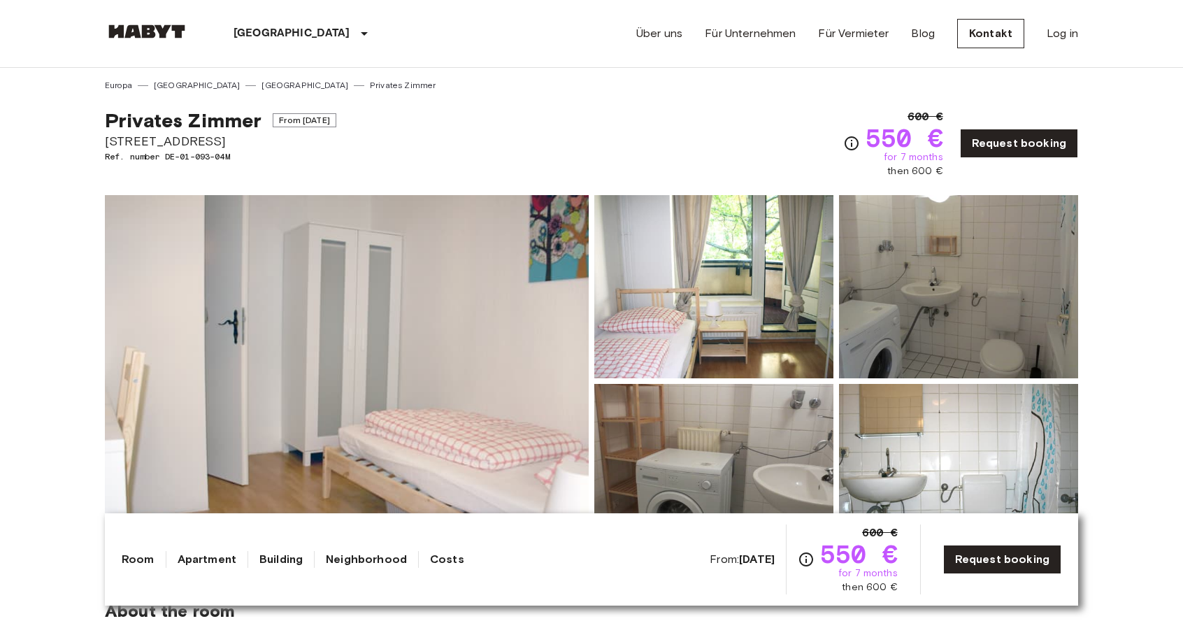
click at [728, 324] on img at bounding box center [713, 286] width 239 height 183
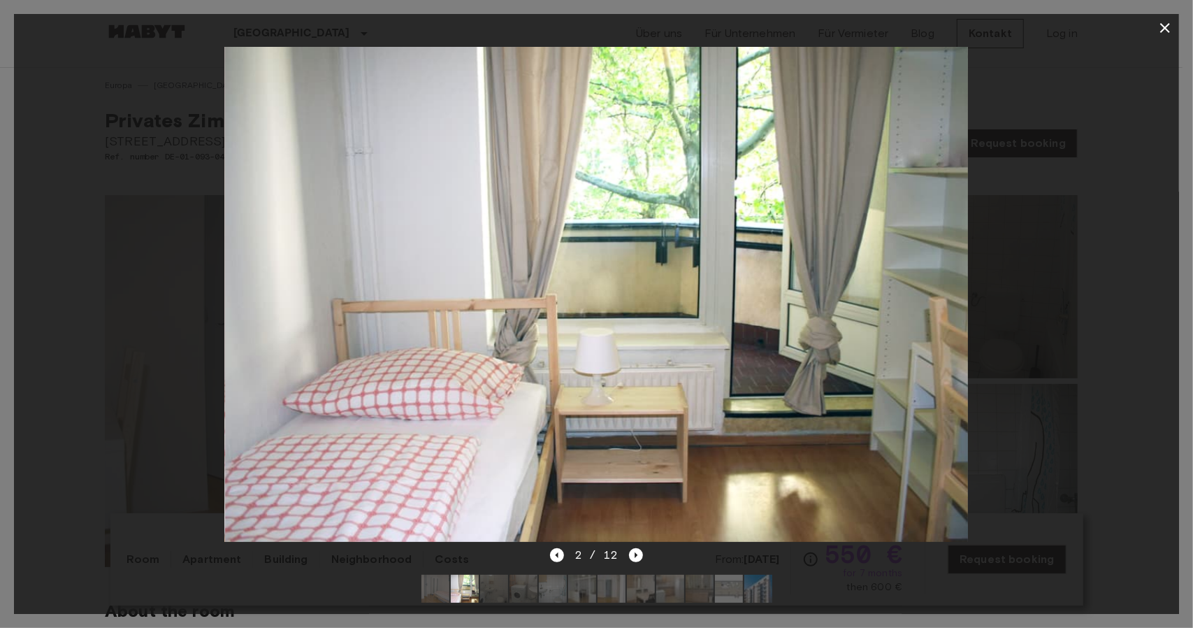
click at [1039, 367] on div at bounding box center [596, 294] width 1165 height 505
click at [629, 548] on icon "Next image" at bounding box center [636, 555] width 14 height 14
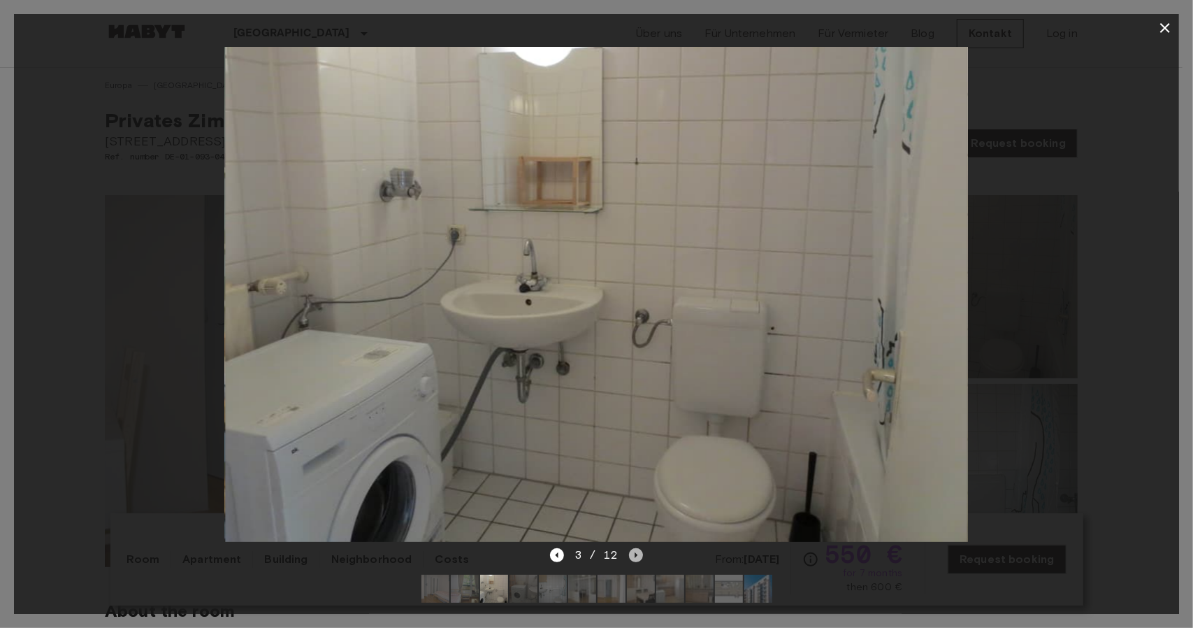
click at [629, 548] on icon "Next image" at bounding box center [636, 555] width 14 height 14
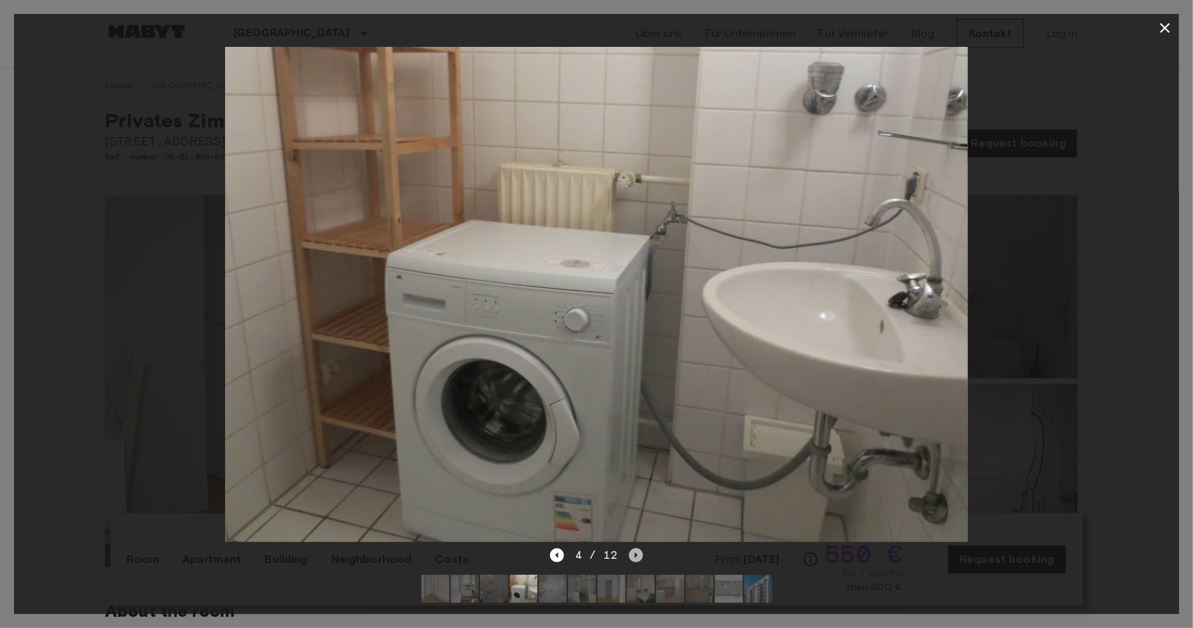
click at [629, 548] on icon "Next image" at bounding box center [636, 555] width 14 height 14
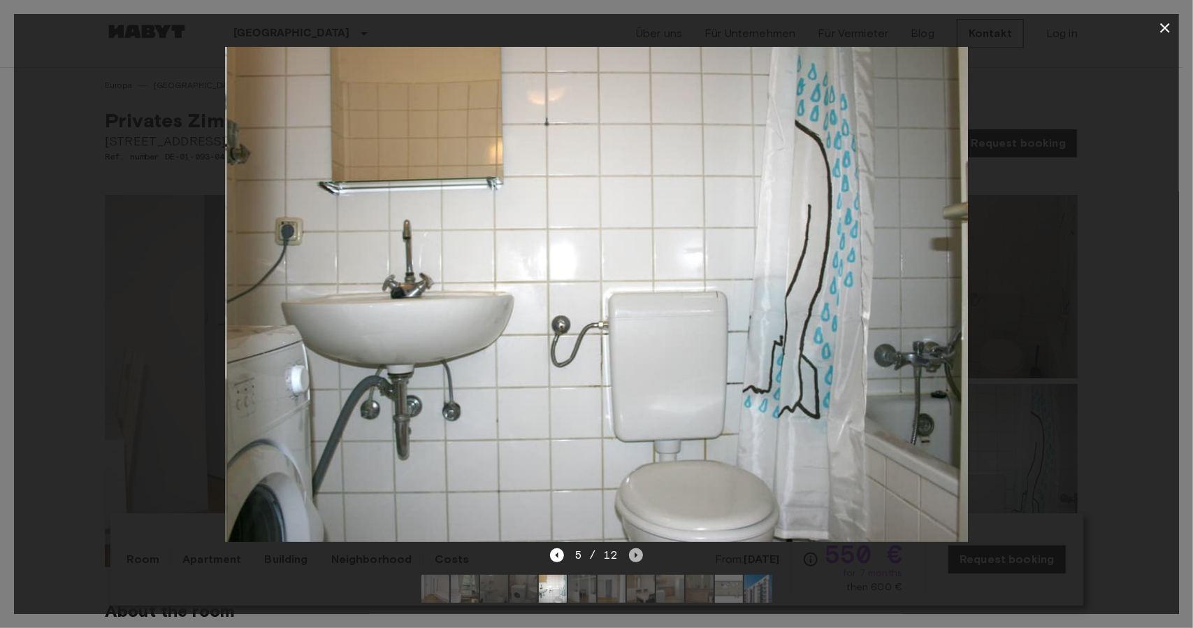
click at [629, 548] on icon "Next image" at bounding box center [636, 555] width 14 height 14
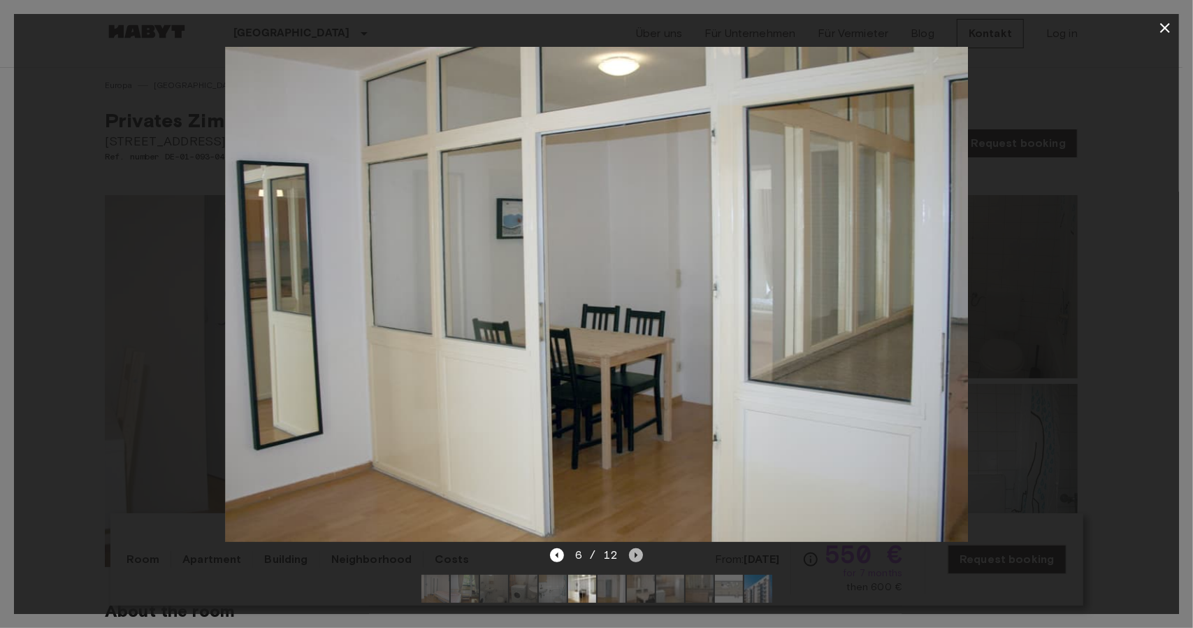
click at [629, 548] on icon "Next image" at bounding box center [636, 555] width 14 height 14
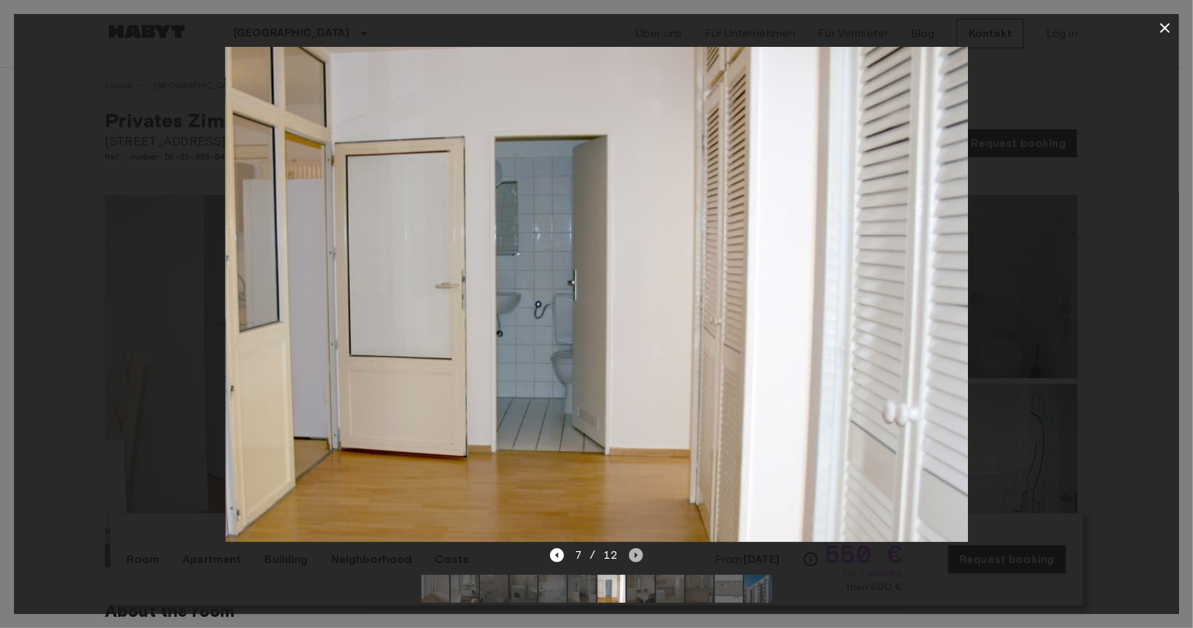
click at [629, 548] on icon "Next image" at bounding box center [636, 555] width 14 height 14
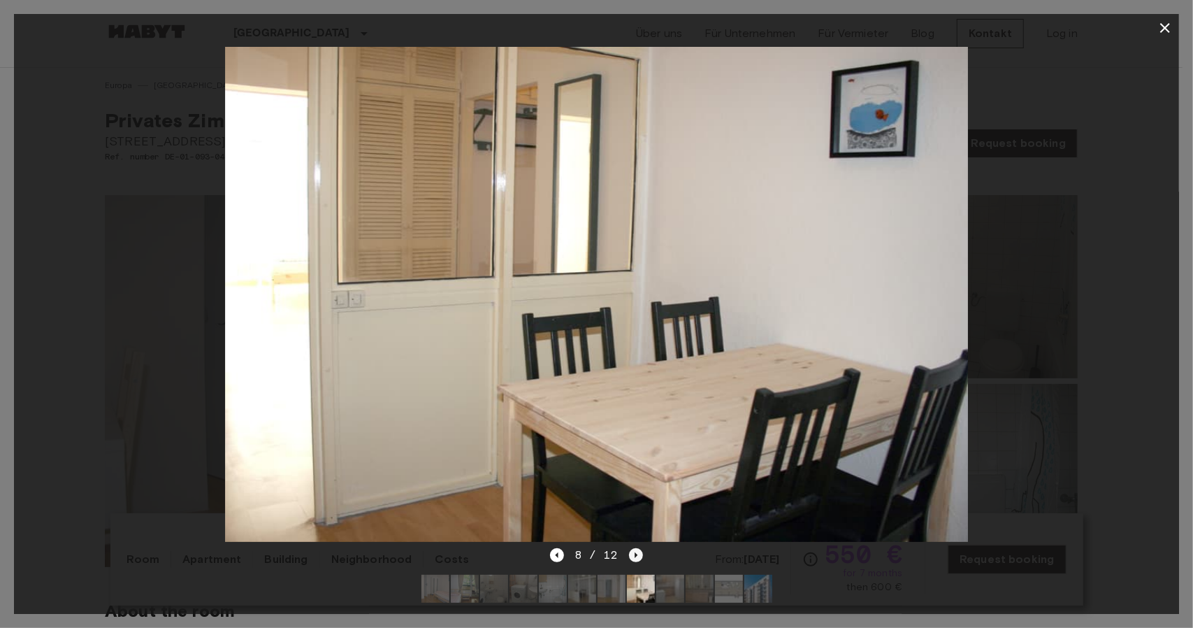
click at [629, 548] on icon "Next image" at bounding box center [636, 555] width 14 height 14
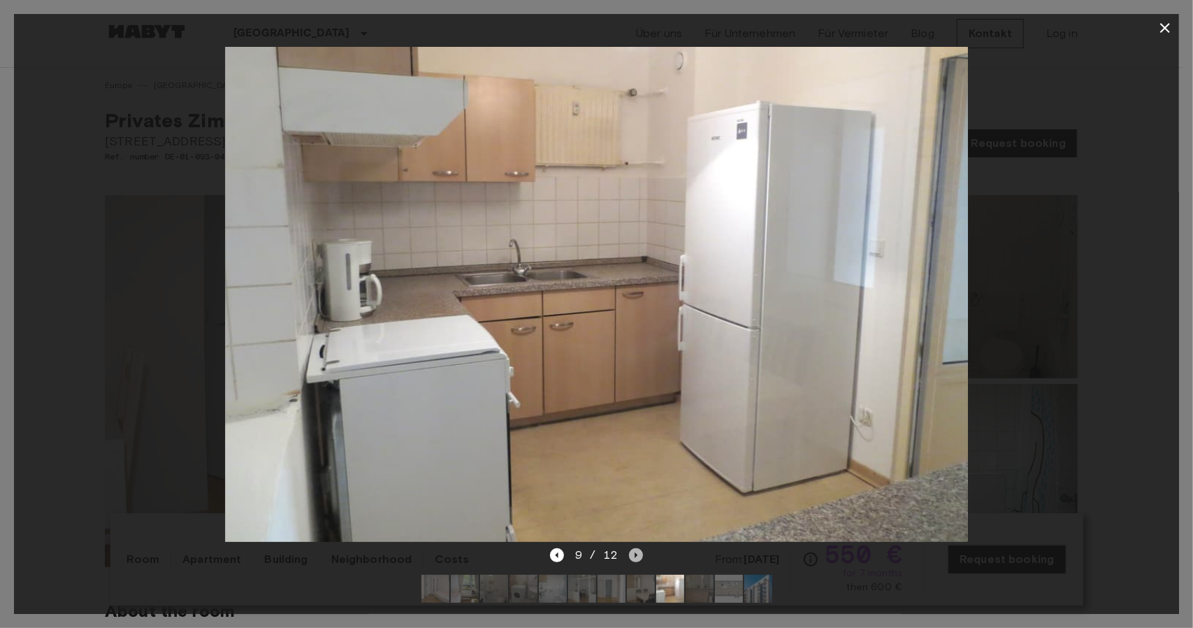
click at [629, 548] on icon "Next image" at bounding box center [636, 555] width 14 height 14
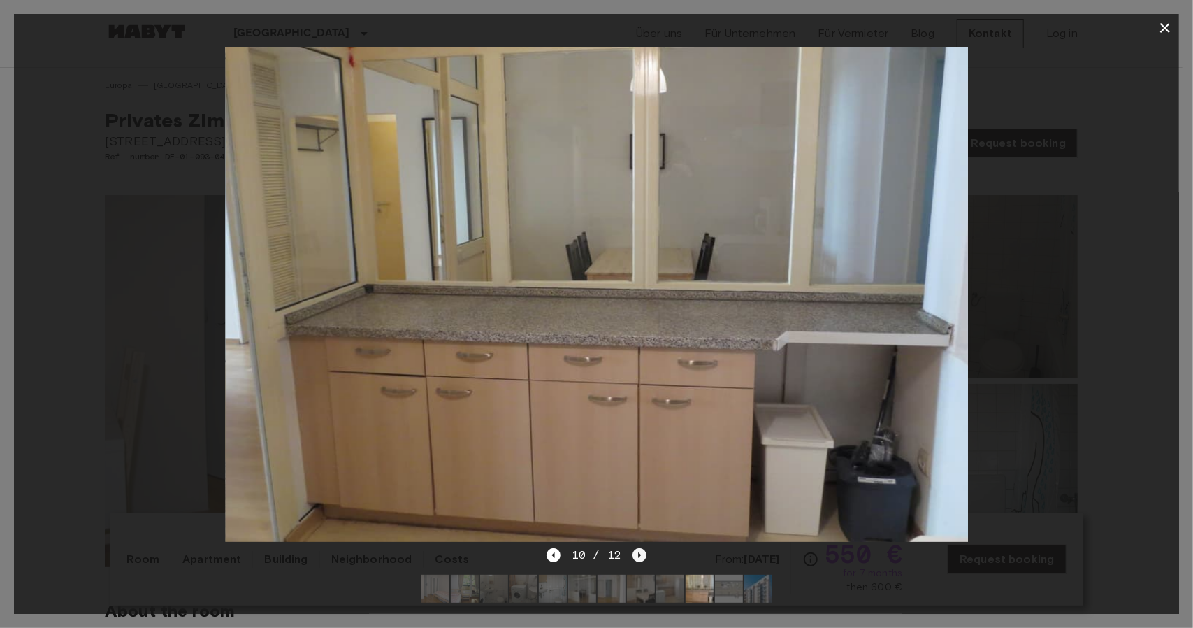
click at [629, 547] on div "10 / 12" at bounding box center [597, 555] width 100 height 17
click at [635, 548] on icon "Next image" at bounding box center [640, 555] width 14 height 14
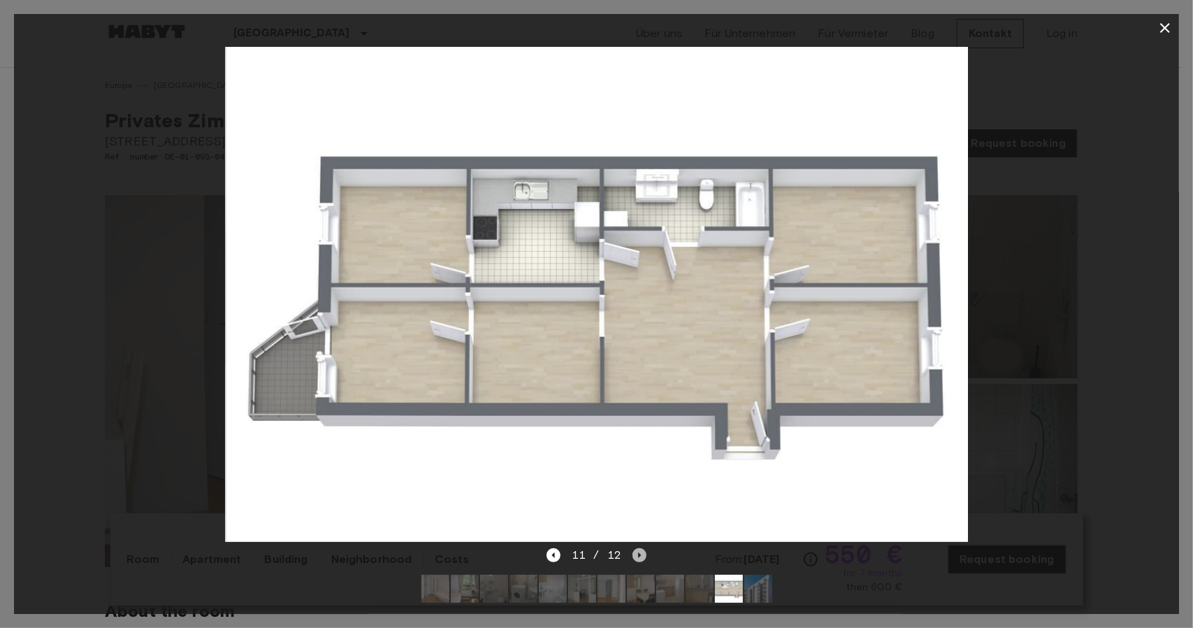
click at [635, 548] on icon "Next image" at bounding box center [640, 555] width 14 height 14
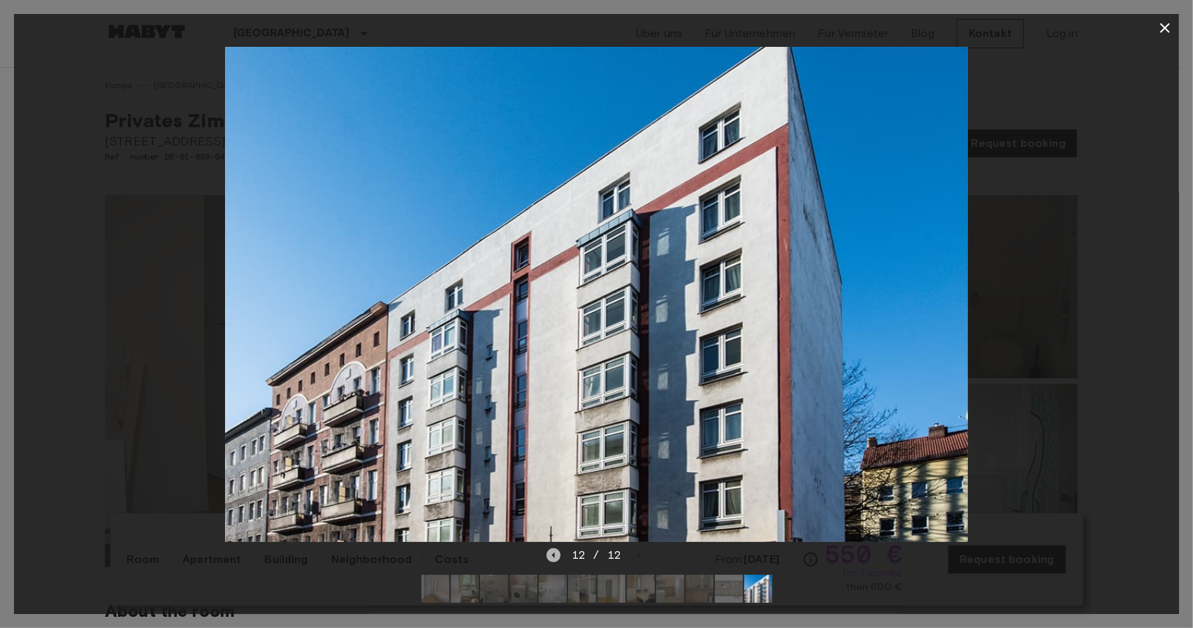
click at [551, 548] on icon "Previous image" at bounding box center [554, 555] width 14 height 14
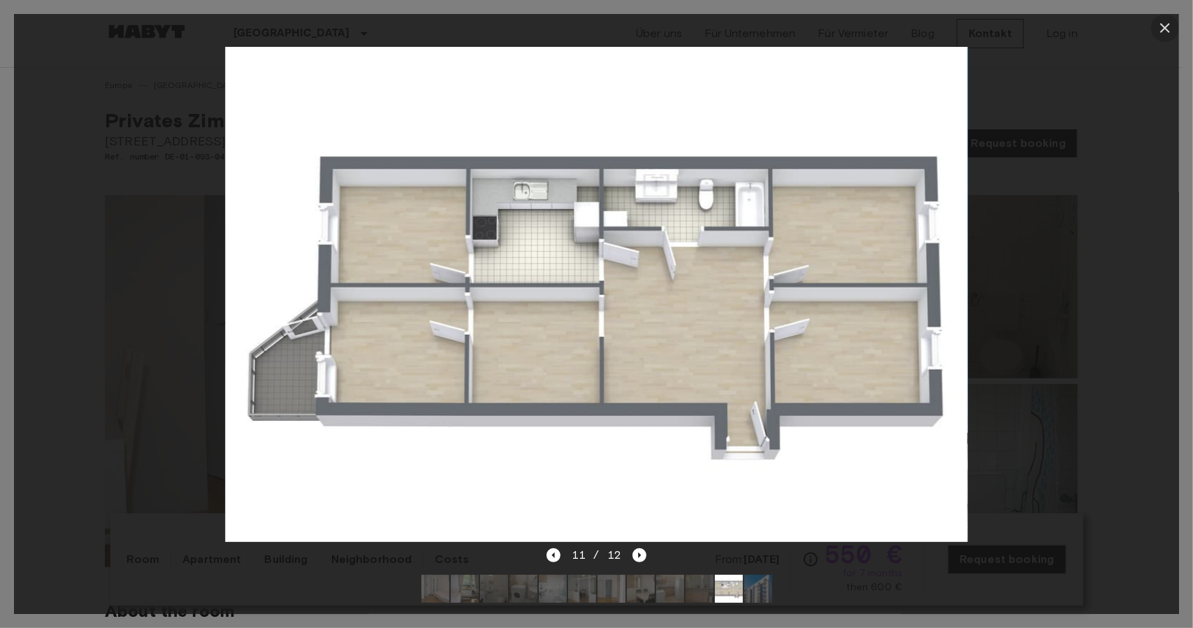
click at [1164, 34] on icon "button" at bounding box center [1165, 28] width 17 height 17
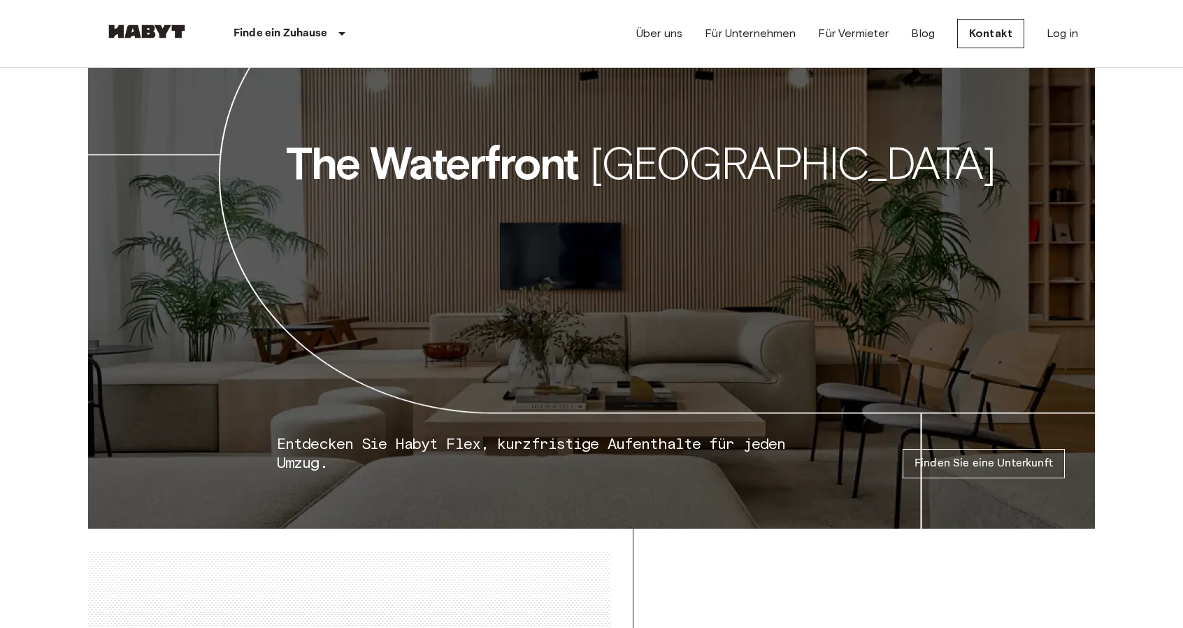
scroll to position [2216, 0]
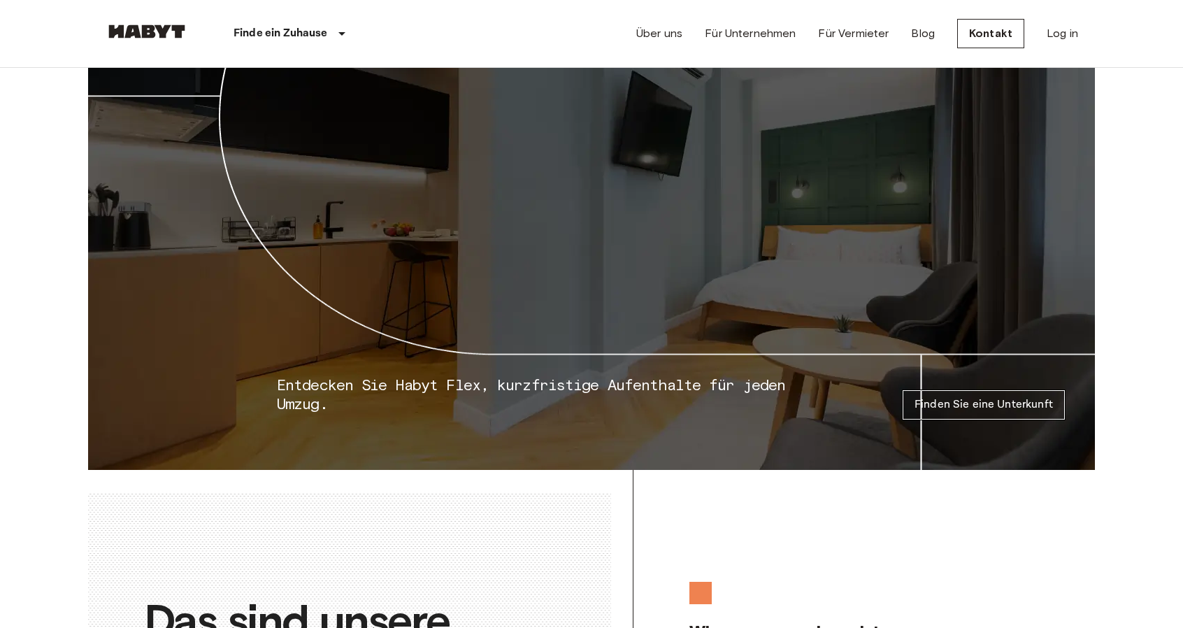
click at [1019, 413] on p "Finden Sie eine Unterkunft" at bounding box center [983, 404] width 138 height 17
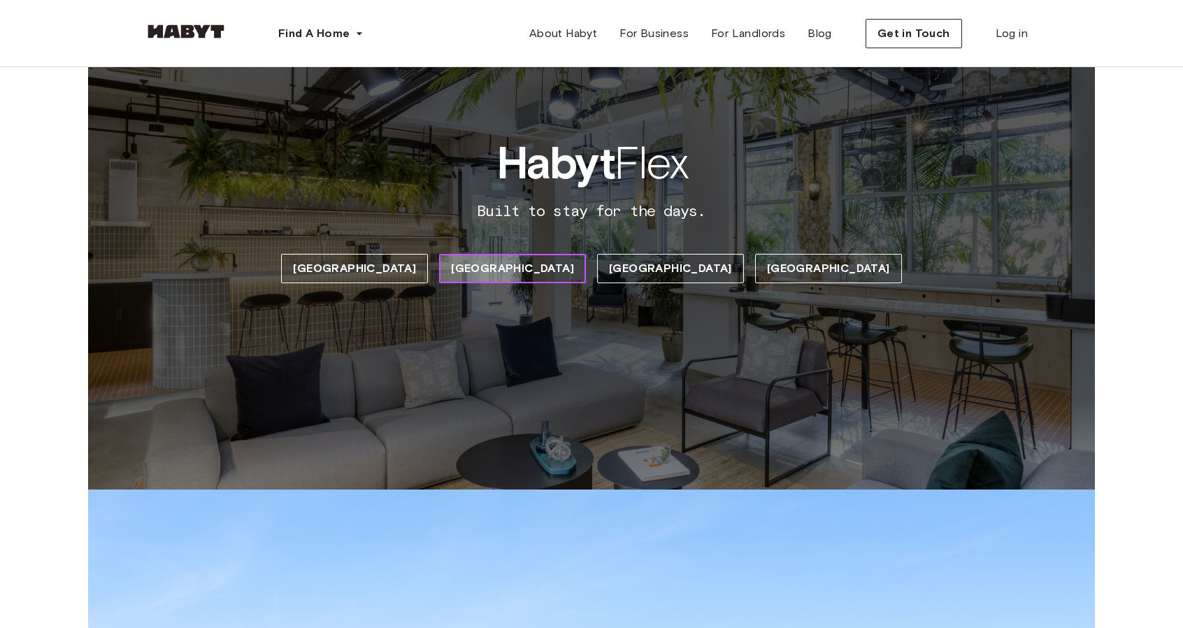
click at [524, 273] on span "[GEOGRAPHIC_DATA]" at bounding box center [512, 268] width 123 height 17
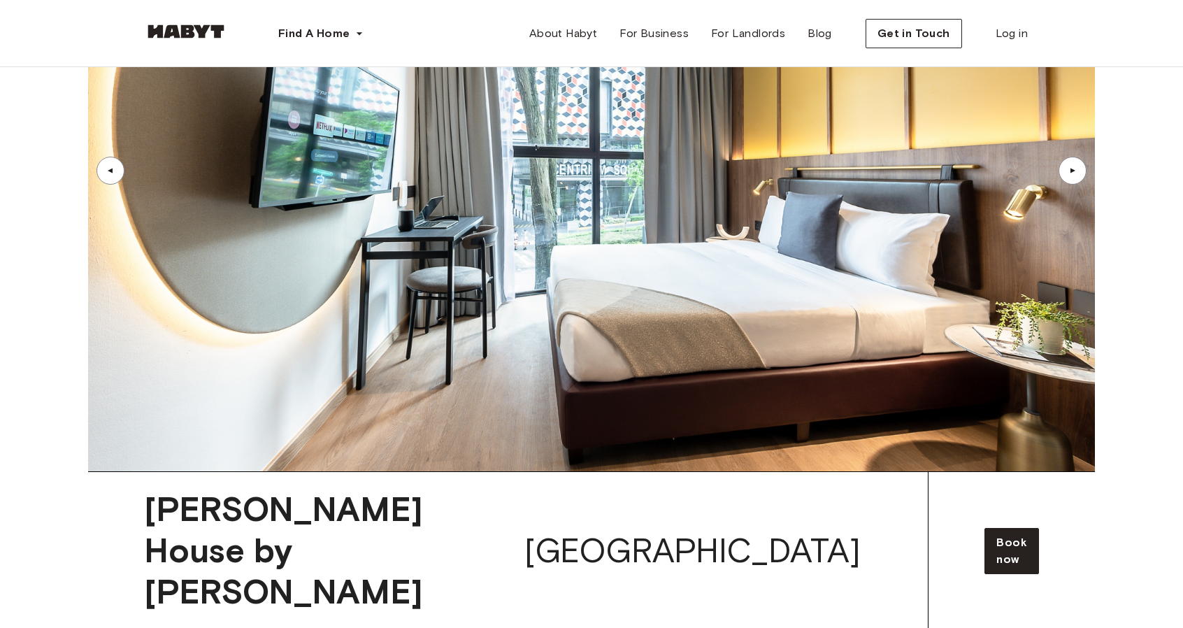
scroll to position [2821, 0]
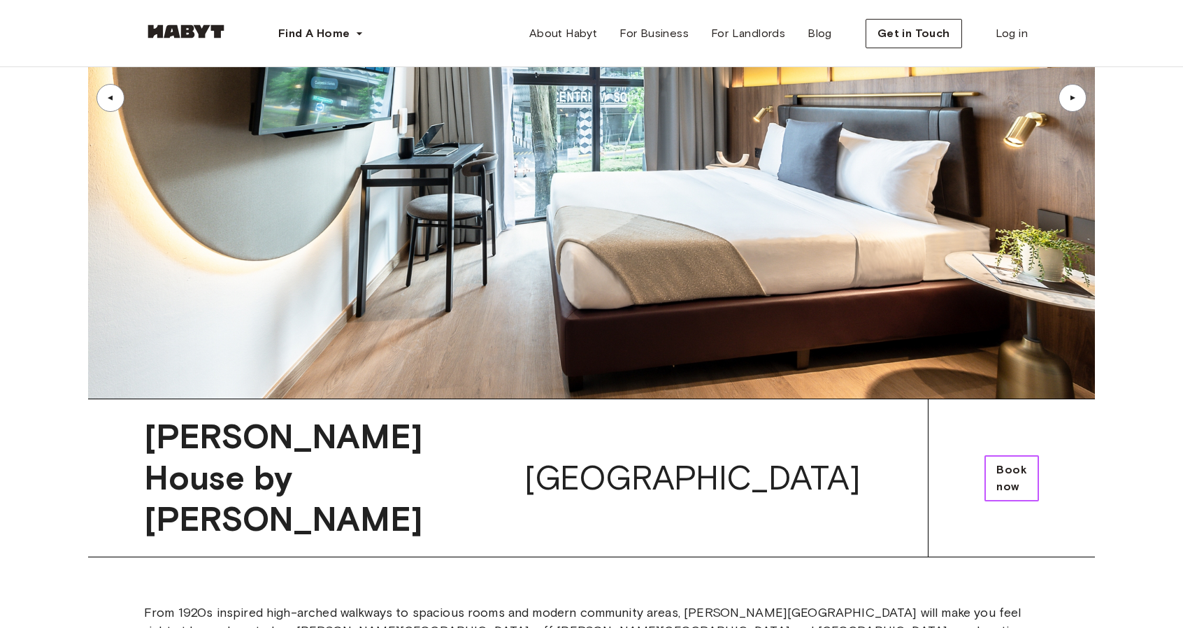
click at [996, 461] on span "Book now" at bounding box center [1011, 478] width 31 height 34
